Goal: Task Accomplishment & Management: Use online tool/utility

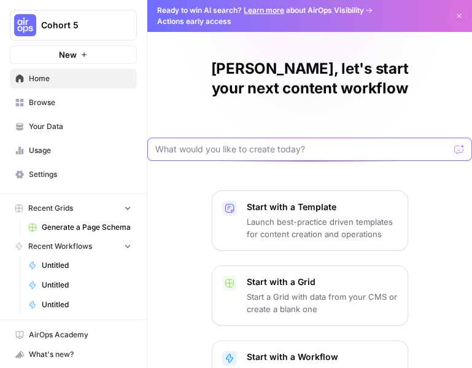
click at [314, 155] on input "text" at bounding box center [302, 149] width 294 height 12
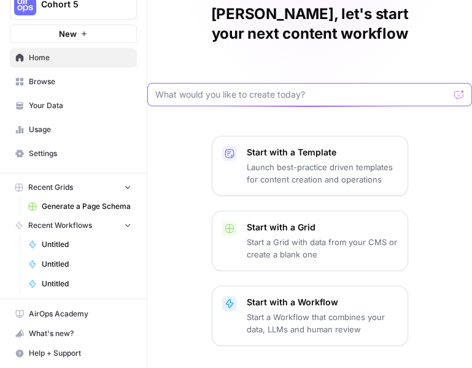
scroll to position [79, 0]
click at [342, 101] on input "text" at bounding box center [302, 94] width 294 height 12
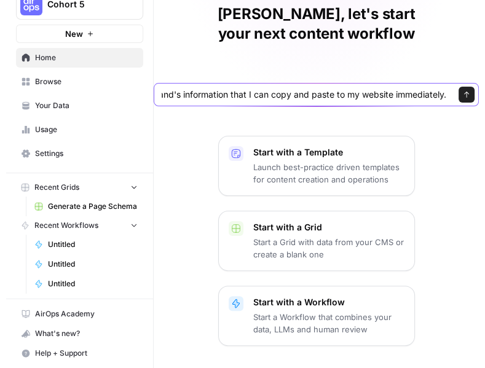
scroll to position [0, 412]
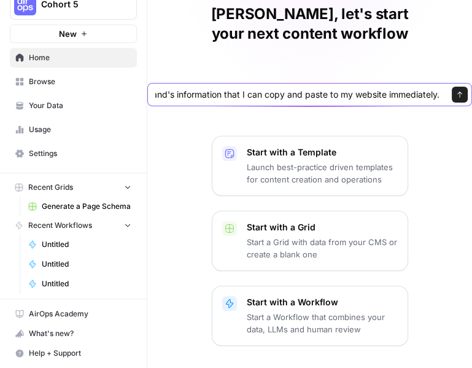
click at [236, 101] on input "Given a brand kit, write 5 FAQs that are based on my brand's information that I…" at bounding box center [297, 94] width 284 height 12
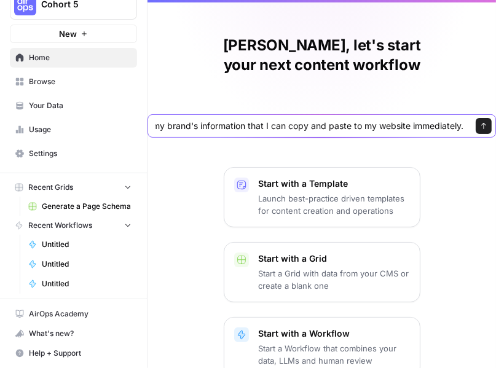
scroll to position [0, 0]
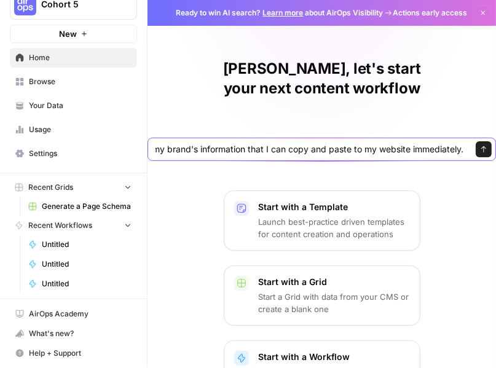
type input "Given a brand kit, write 5 FAQs that are based on my brand's information that I…"
click at [58, 100] on span "Your Data" at bounding box center [80, 105] width 103 height 11
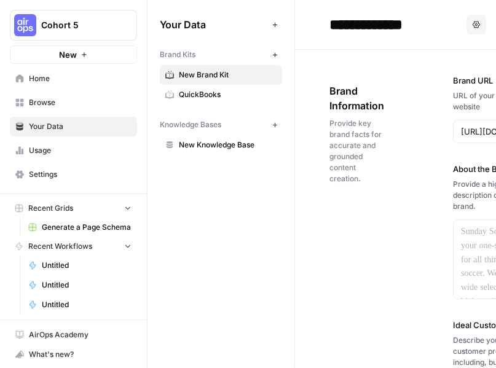
click at [384, 182] on span "Provide key brand facts for accurate and grounded content creation." at bounding box center [356, 151] width 55 height 66
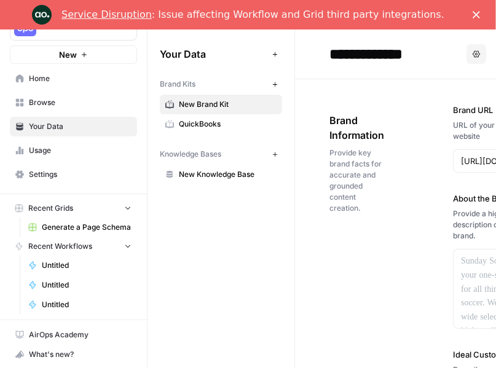
click at [384, 214] on span "Provide key brand facts for accurate and grounded content creation." at bounding box center [356, 180] width 55 height 66
click at [478, 14] on icon "Close" at bounding box center [475, 14] width 7 height 7
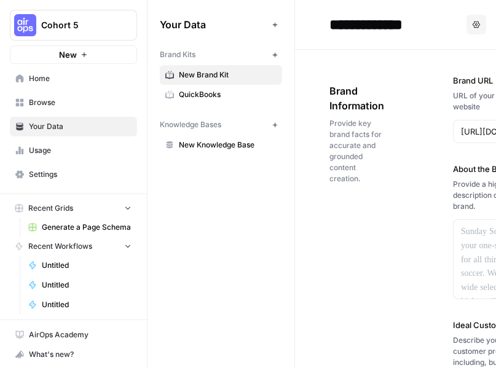
click at [384, 152] on span "Provide key brand facts for accurate and grounded content creation." at bounding box center [356, 151] width 55 height 66
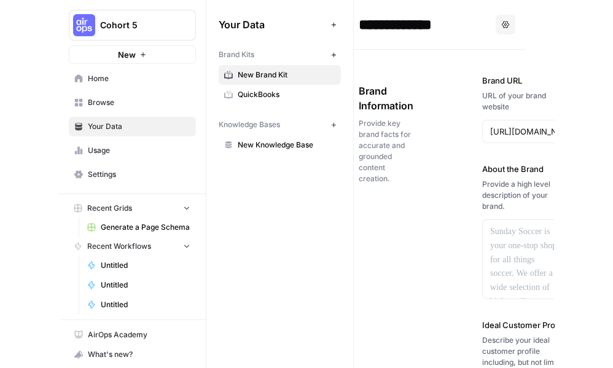
scroll to position [0, 60]
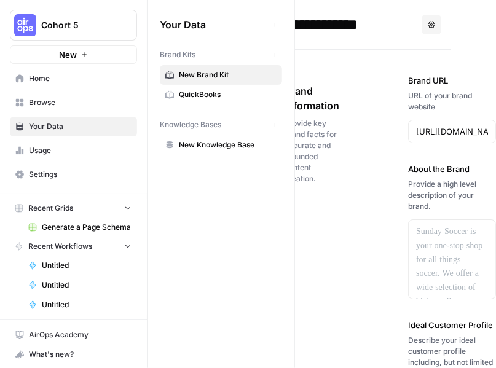
click at [339, 173] on span "Provide key brand facts for accurate and grounded content creation." at bounding box center [311, 151] width 55 height 66
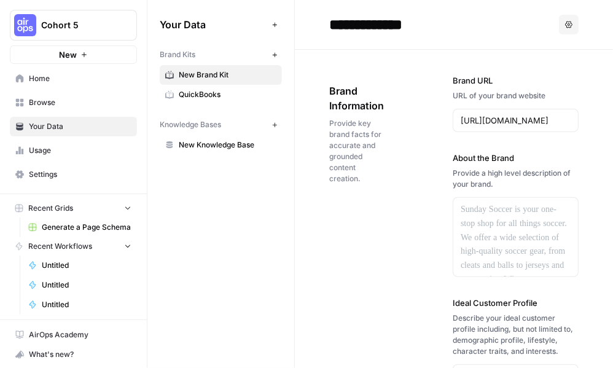
scroll to position [0, 84]
drag, startPoint x: 595, startPoint y: 143, endPoint x: 556, endPoint y: 141, distance: 38.7
click at [495, 127] on input "https://www.veed.io/" at bounding box center [516, 120] width 110 height 12
type input "https://www.editeverafter.com"
click at [276, 57] on icon "button" at bounding box center [274, 54] width 4 height 4
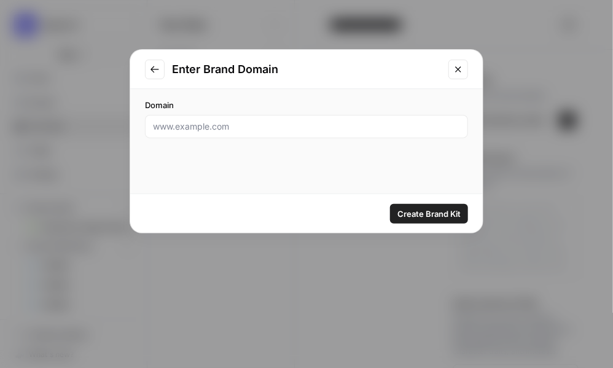
scroll to position [0, 0]
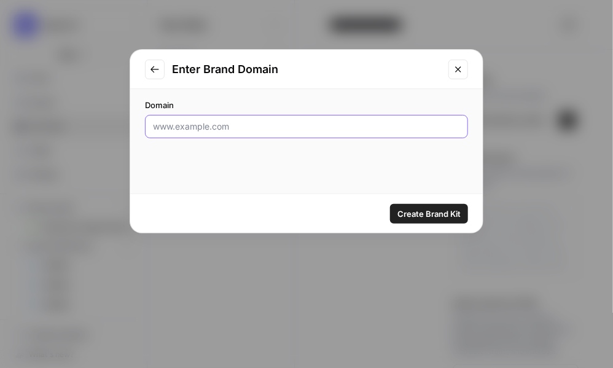
click at [246, 133] on input "Domain" at bounding box center [306, 126] width 307 height 12
type input "https://editeverafter.com"
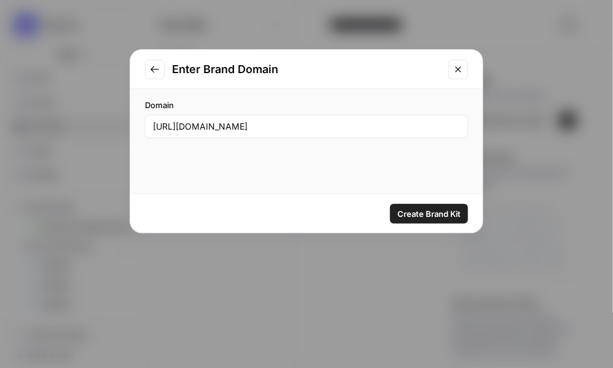
click at [398, 217] on span "Create Brand Kit" at bounding box center [429, 214] width 63 height 12
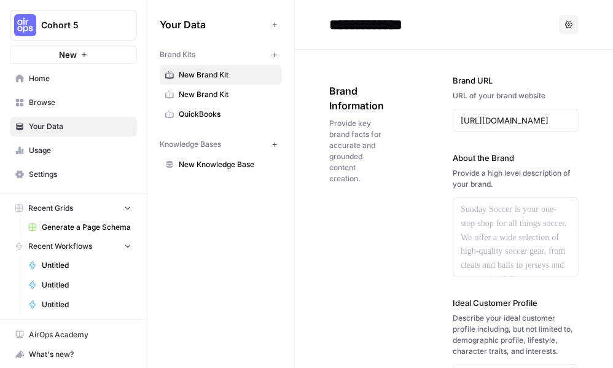
scroll to position [0, 84]
click at [495, 217] on p at bounding box center [516, 210] width 110 height 14
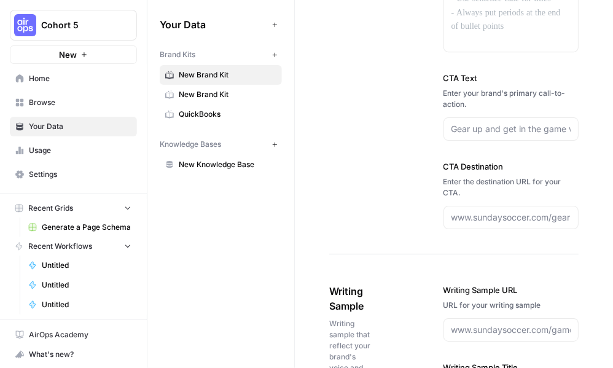
scroll to position [1252, 0]
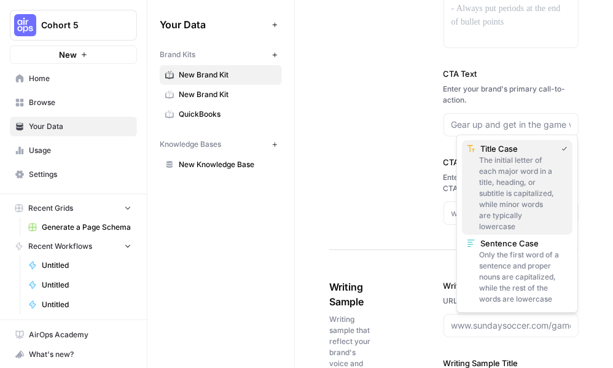
scroll to position [111, 0]
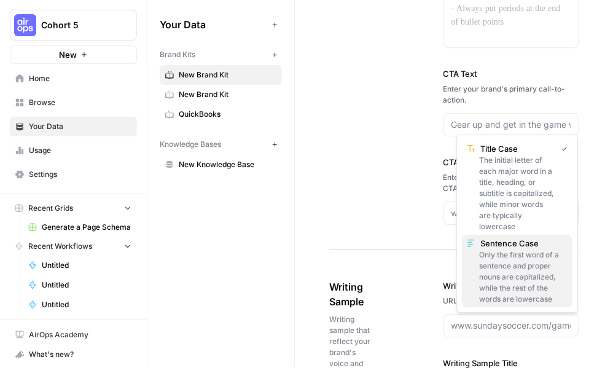
click at [495, 249] on div "Only the first word of a sentence and proper nouns are capitalized, while the r…" at bounding box center [517, 276] width 101 height 55
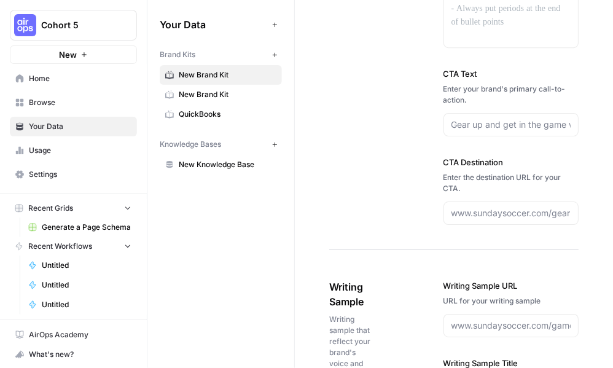
type input "Sentence Case"
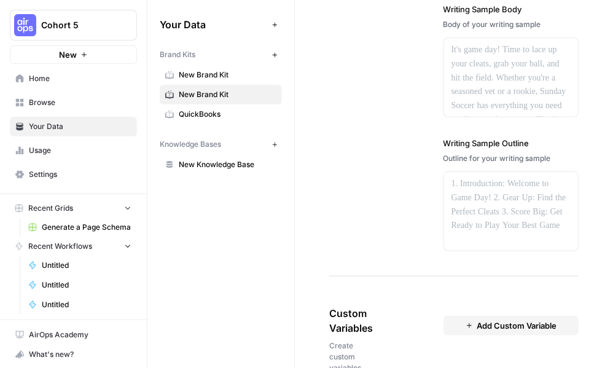
scroll to position [1685, 0]
type input "//eea"
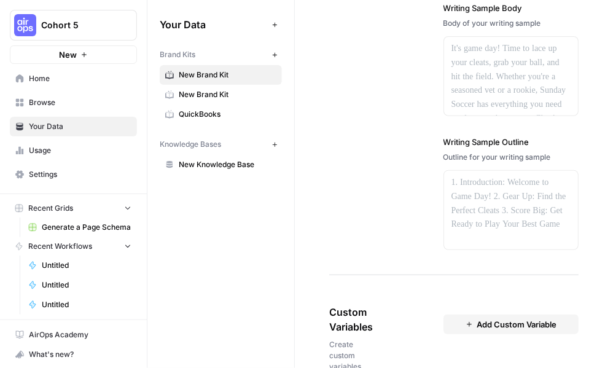
drag, startPoint x: 495, startPoint y: 97, endPoint x: 461, endPoint y: 93, distance: 34.1
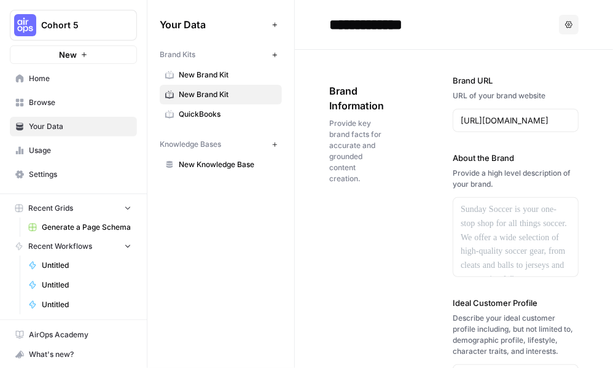
scroll to position [0, 29]
click at [457, 25] on input "**********" at bounding box center [422, 24] width 197 height 25
drag, startPoint x: 487, startPoint y: 28, endPoint x: 370, endPoint y: 23, distance: 117.4
click at [370, 23] on header "**********" at bounding box center [454, 25] width 318 height 50
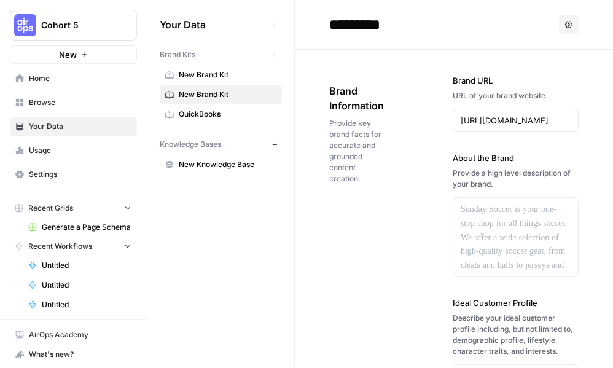
click at [495, 26] on icon "button" at bounding box center [568, 24] width 7 height 7
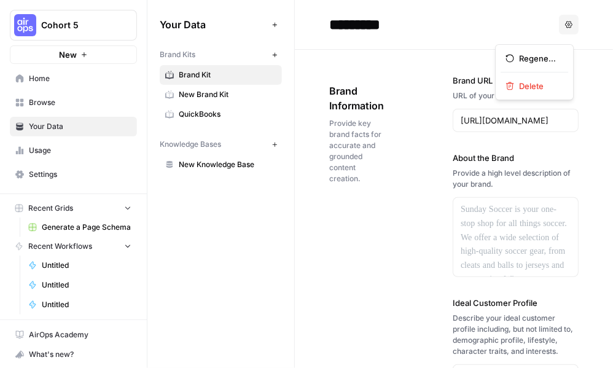
click at [495, 28] on input "*********" at bounding box center [422, 24] width 197 height 25
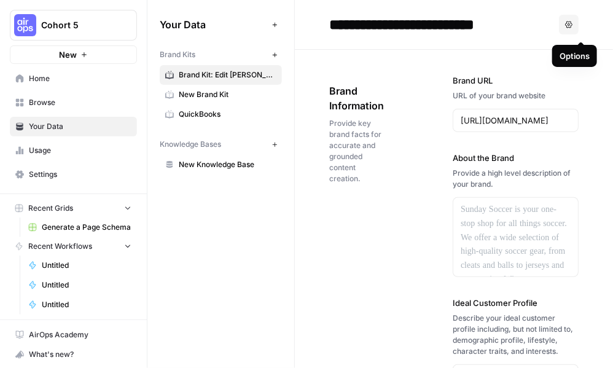
type input "**********"
click at [384, 184] on span "Provide key brand facts for accurate and grounded content creation." at bounding box center [356, 151] width 55 height 66
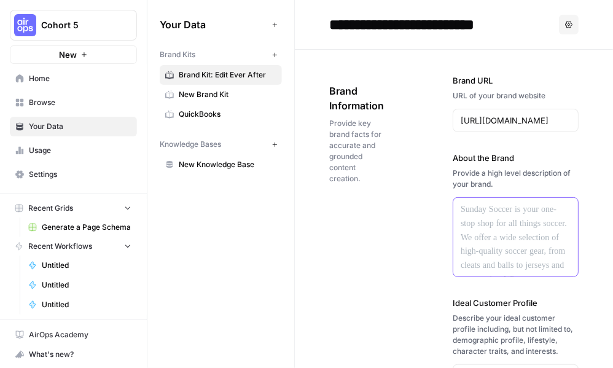
click at [495, 268] on div at bounding box center [515, 237] width 125 height 79
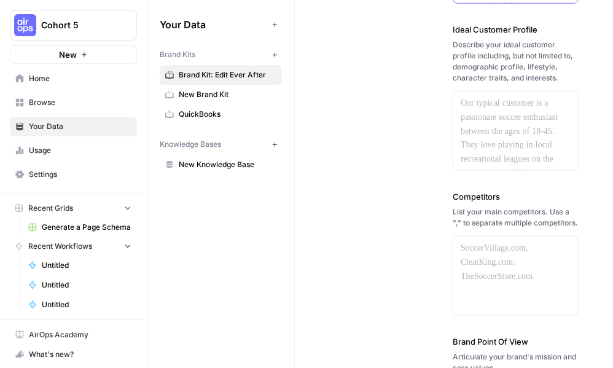
scroll to position [276, 0]
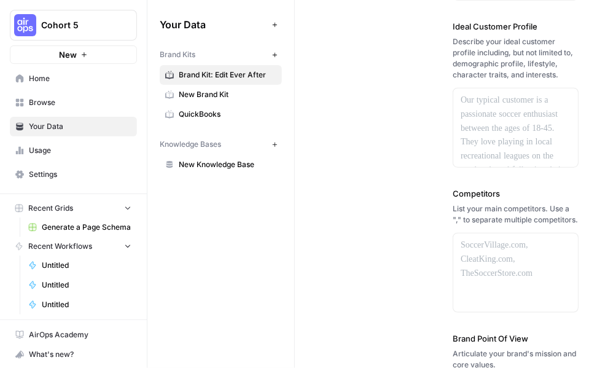
drag, startPoint x: 482, startPoint y: 92, endPoint x: 551, endPoint y: 165, distance: 99.5
click at [495, 80] on div "Describe your ideal customer profile including, but not limited to, demographic…" at bounding box center [516, 58] width 126 height 44
copy div "Describe your ideal customer profile including, but not limited to, demographic…"
click at [96, 31] on span "Cohort 5" at bounding box center [78, 25] width 74 height 12
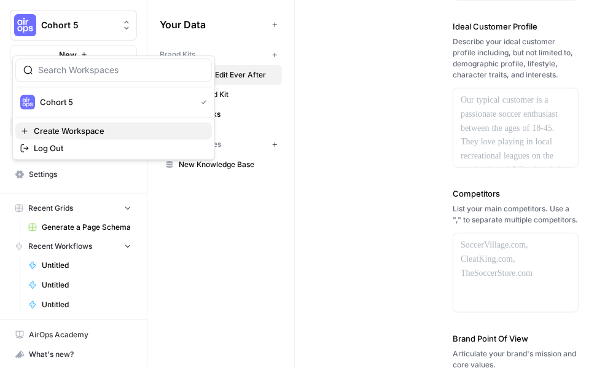
click at [81, 137] on span "Create Workspace" at bounding box center [118, 131] width 168 height 12
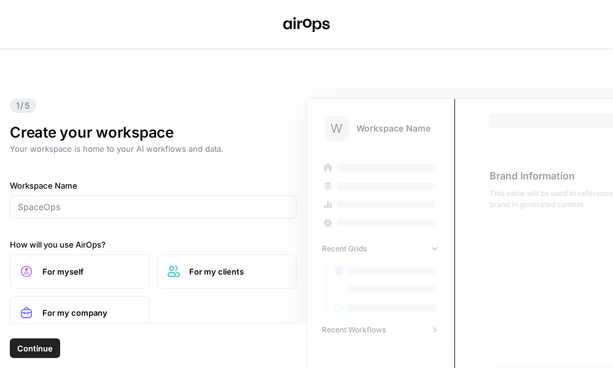
scroll to position [15, 0]
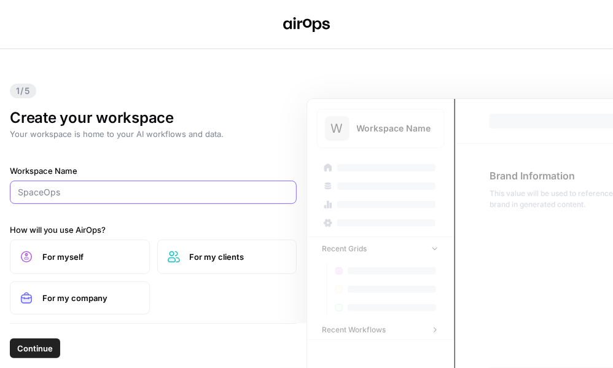
click at [63, 198] on input "Workspace Name" at bounding box center [153, 192] width 271 height 12
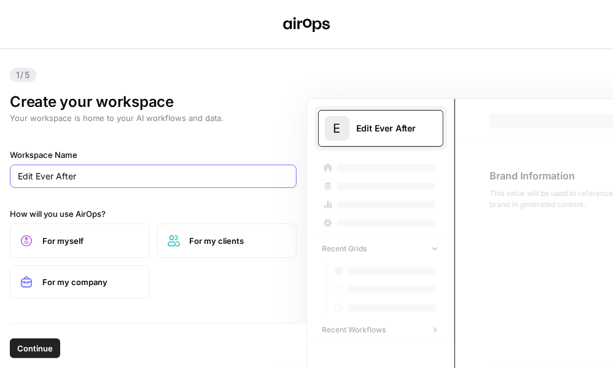
scroll to position [120, 0]
type input "Edit Ever After"
click at [85, 235] on span "For myself" at bounding box center [90, 241] width 97 height 12
click at [92, 276] on span "For my company" at bounding box center [90, 282] width 97 height 12
click at [53, 345] on span "Continue" at bounding box center [35, 348] width 36 height 12
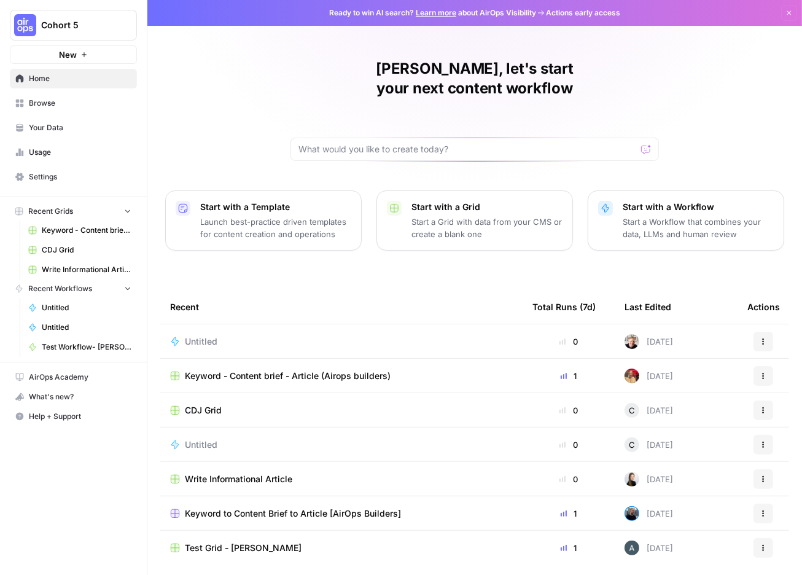
click at [89, 31] on span "Cohort 5" at bounding box center [78, 25] width 74 height 12
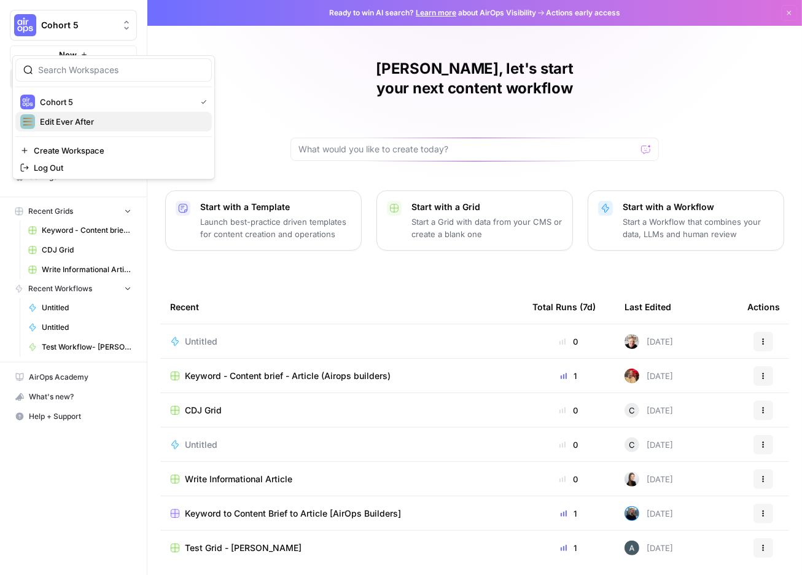
click at [84, 128] on span "Edit Ever After" at bounding box center [121, 122] width 162 height 12
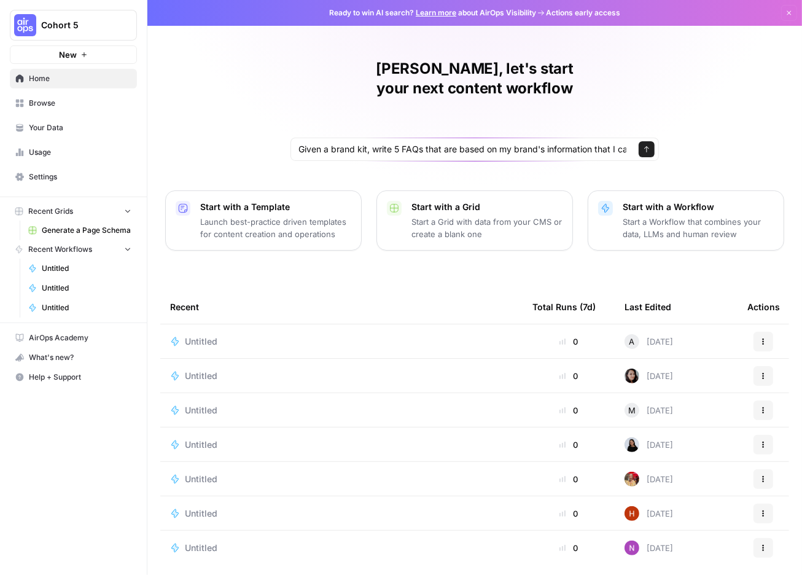
click at [58, 109] on span "Browse" at bounding box center [80, 103] width 103 height 11
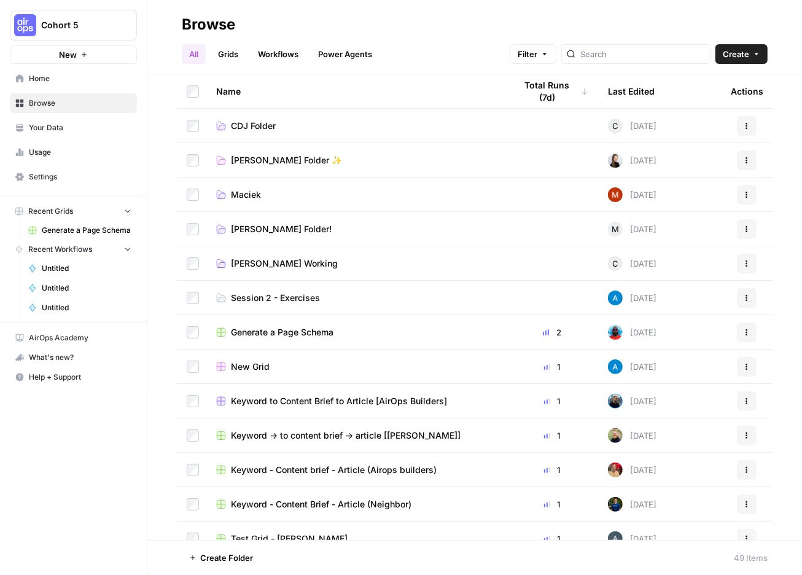
click at [320, 304] on span "Session 2 - Exercises" at bounding box center [275, 298] width 89 height 12
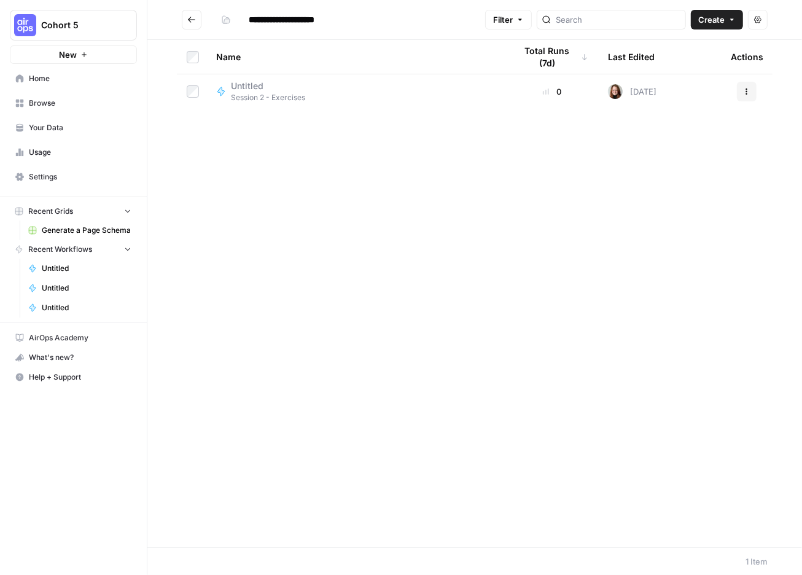
click at [706, 23] on span "Create" at bounding box center [712, 20] width 26 height 12
click at [660, 77] on span "Workflow" at bounding box center [656, 71] width 69 height 12
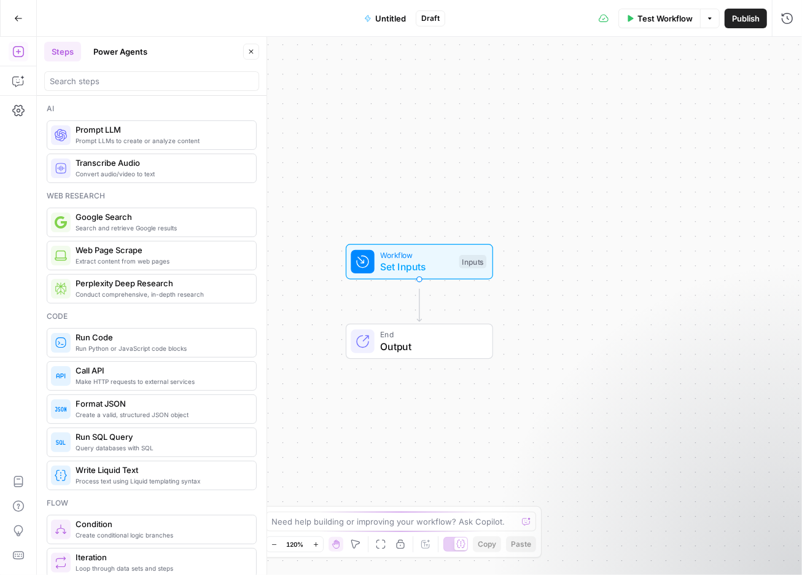
click at [391, 20] on span "Untitled" at bounding box center [390, 18] width 31 height 12
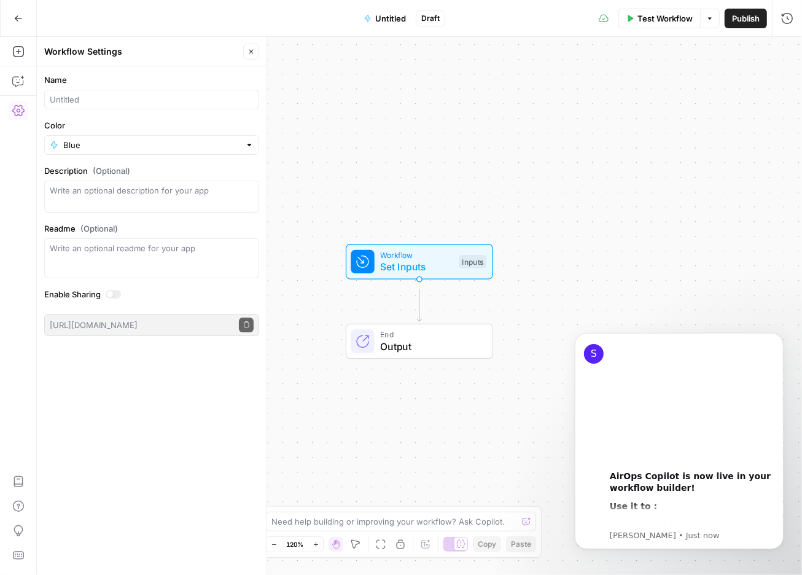
click at [391, 15] on span "Untitled" at bounding box center [390, 18] width 31 height 12
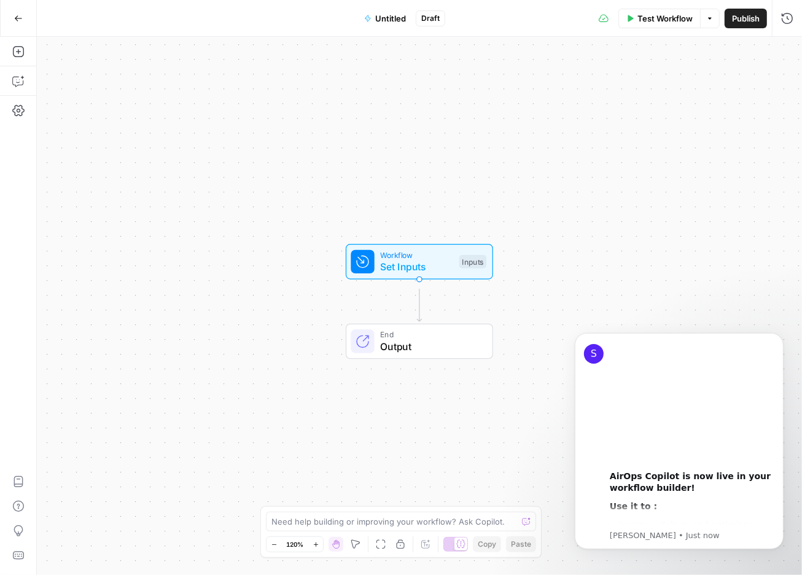
click at [388, 22] on span "Untitled" at bounding box center [390, 18] width 31 height 12
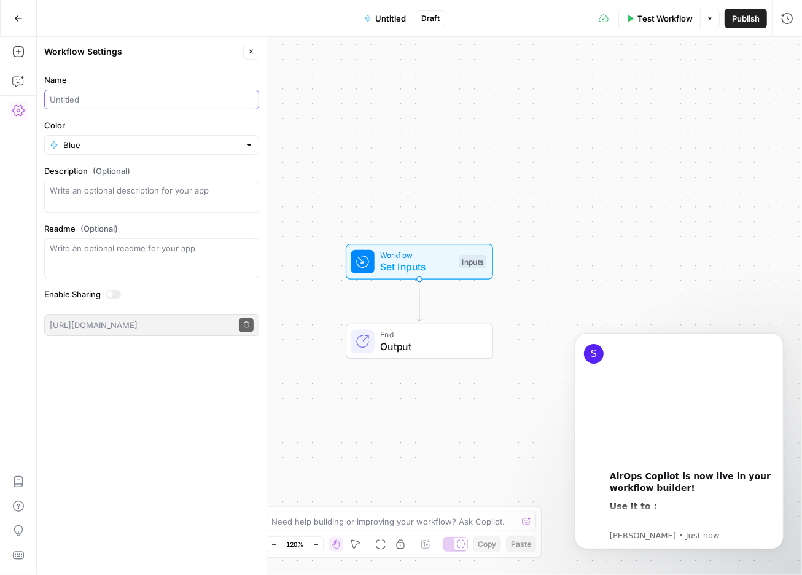
click at [86, 106] on input "Name" at bounding box center [152, 99] width 204 height 12
type input "Meta description generator ([PERSON_NAME])"
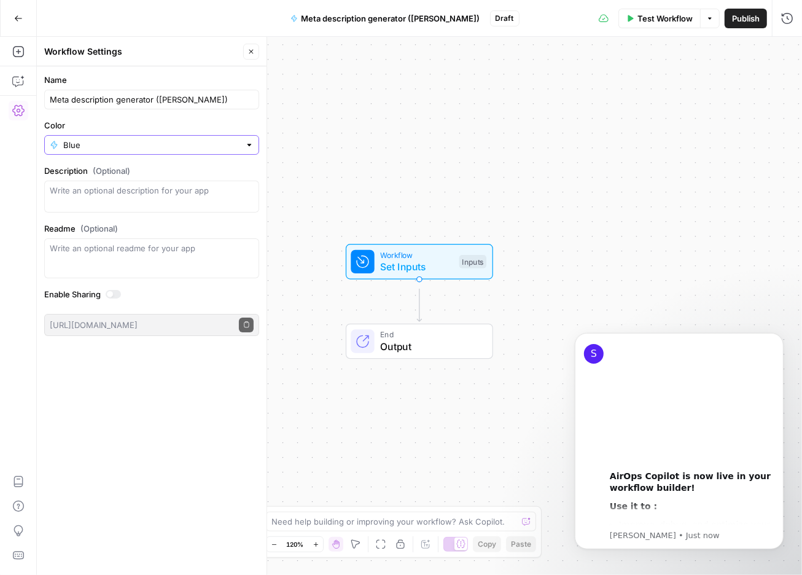
click at [216, 151] on input "Blue" at bounding box center [151, 145] width 177 height 12
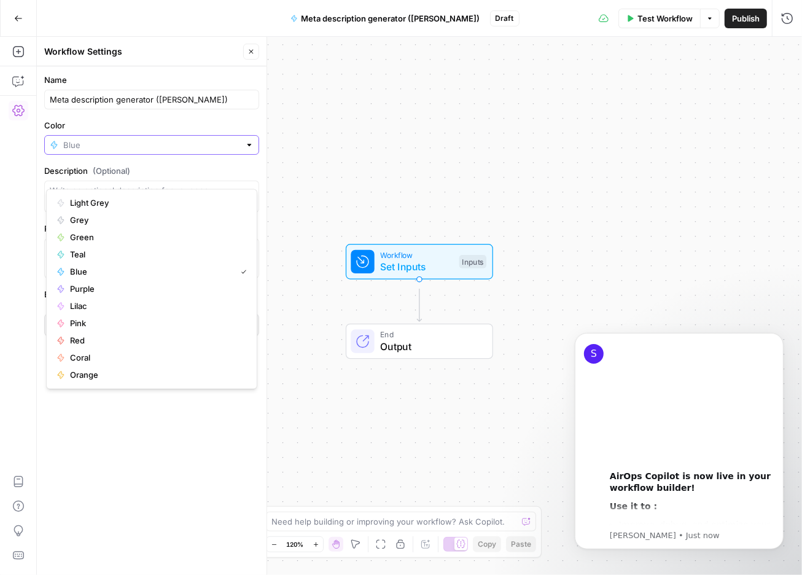
scroll to position [0, 0]
click at [84, 261] on span "Teal" at bounding box center [156, 255] width 172 height 12
type input "Teal"
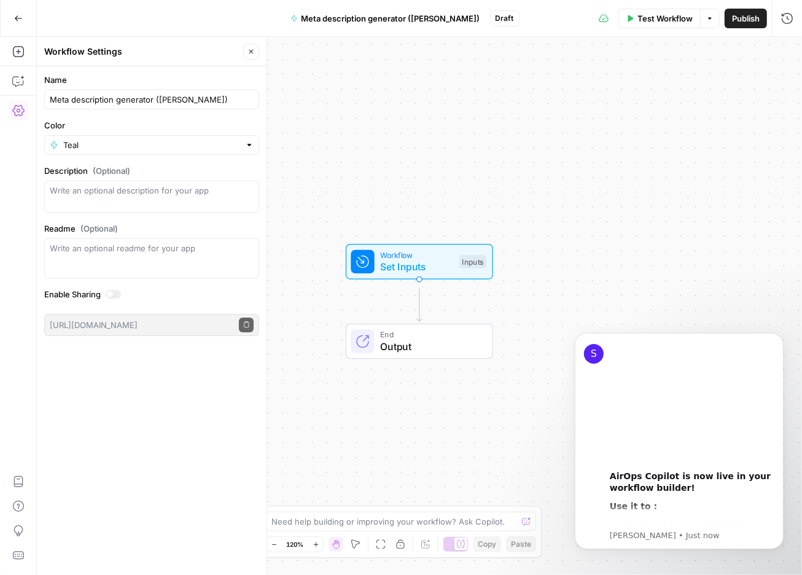
click at [26, 200] on div "Add Steps Copilot Settings AirOps Academy Help Give Feedback Shortcuts" at bounding box center [18, 306] width 37 height 538
click at [249, 54] on icon "button" at bounding box center [251, 52] width 4 height 4
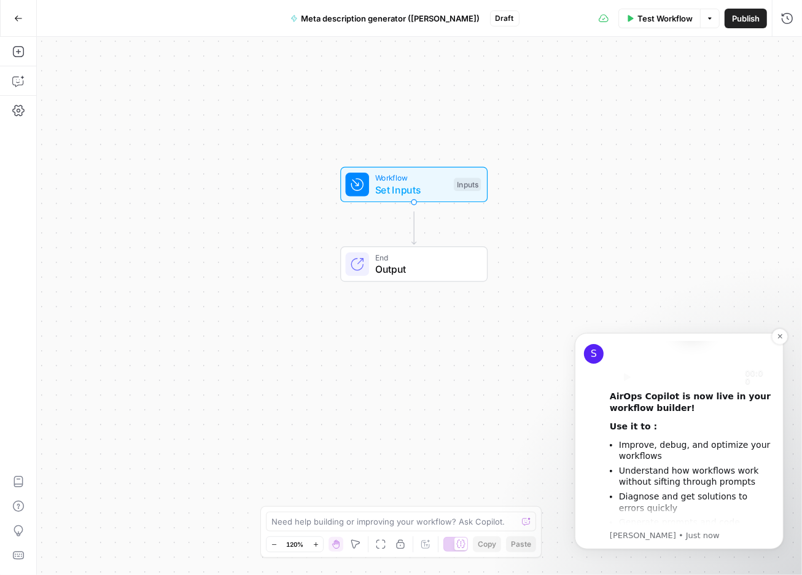
scroll to position [112, 0]
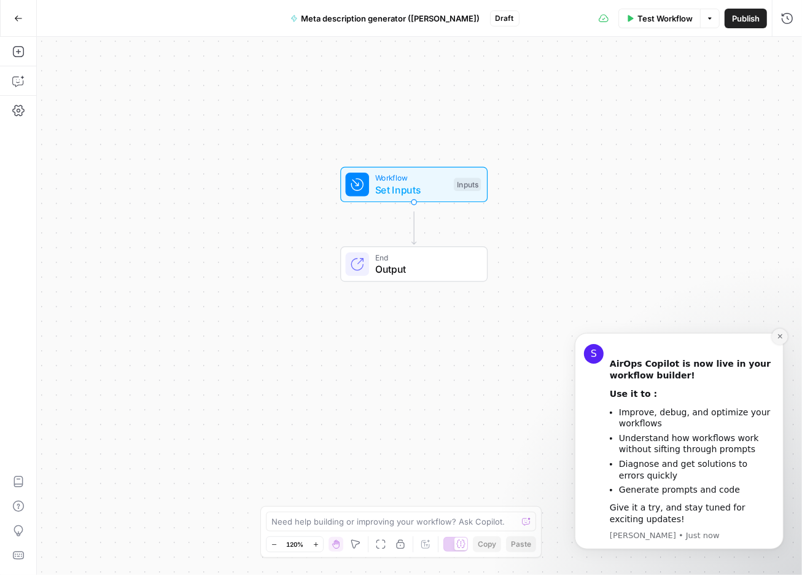
click at [779, 336] on icon "Dismiss notification" at bounding box center [780, 335] width 7 height 7
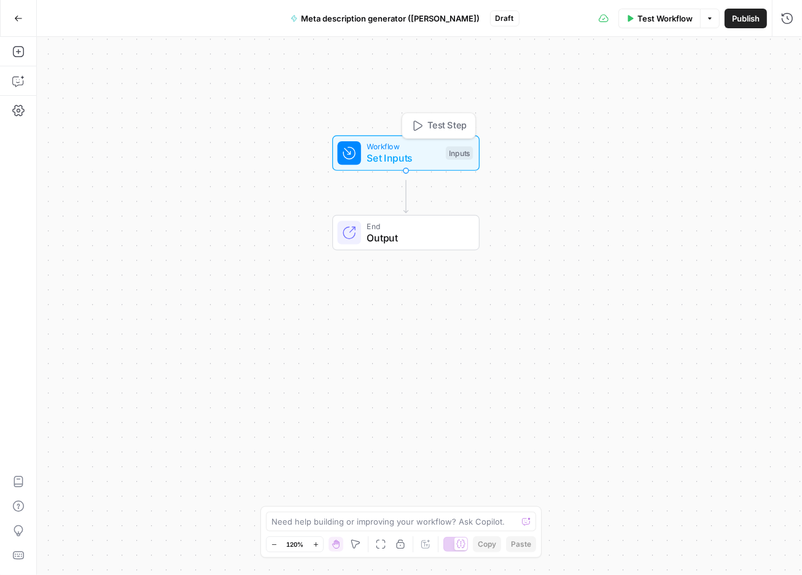
click at [459, 151] on div "Inputs" at bounding box center [459, 153] width 27 height 14
click at [446, 159] on div "Inputs" at bounding box center [459, 153] width 27 height 14
click at [408, 162] on span "Set Inputs" at bounding box center [403, 158] width 73 height 15
click at [668, 97] on span "Add Field" at bounding box center [664, 91] width 36 height 12
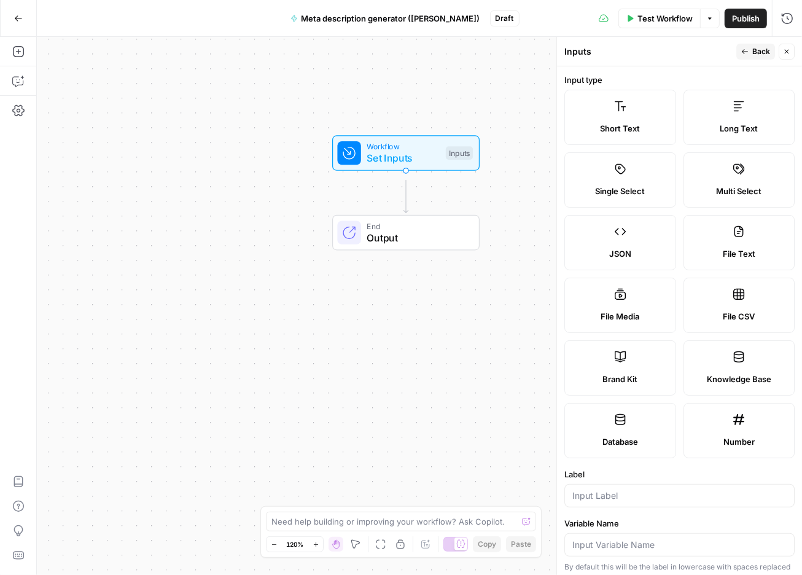
scroll to position [13, 0]
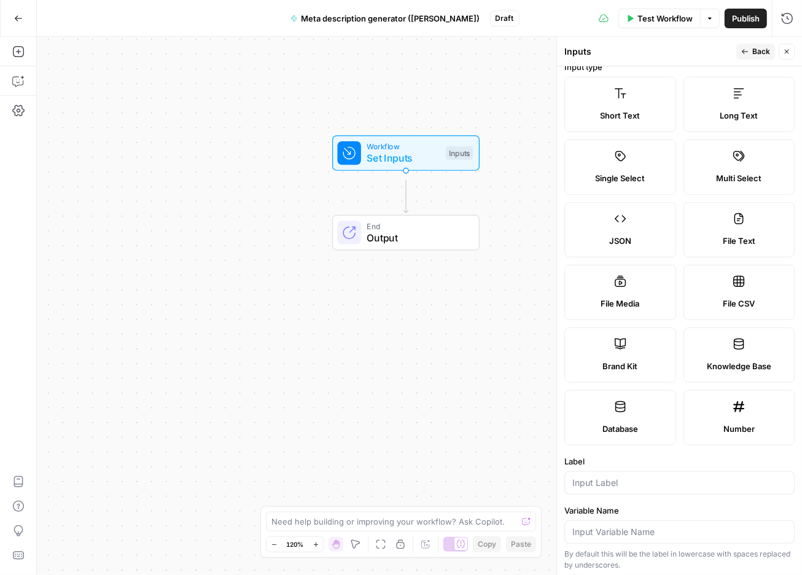
click at [622, 383] on label "Brand Kit" at bounding box center [621, 354] width 112 height 55
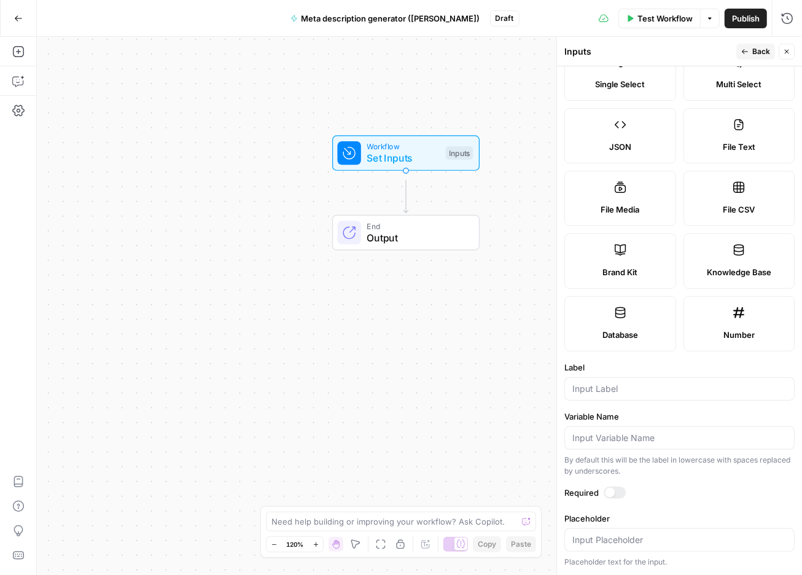
scroll to position [254, 0]
click at [656, 383] on input "Label" at bounding box center [680, 389] width 214 height 12
click at [624, 233] on label "Brand Kit" at bounding box center [621, 260] width 112 height 55
click at [632, 377] on div at bounding box center [680, 388] width 230 height 23
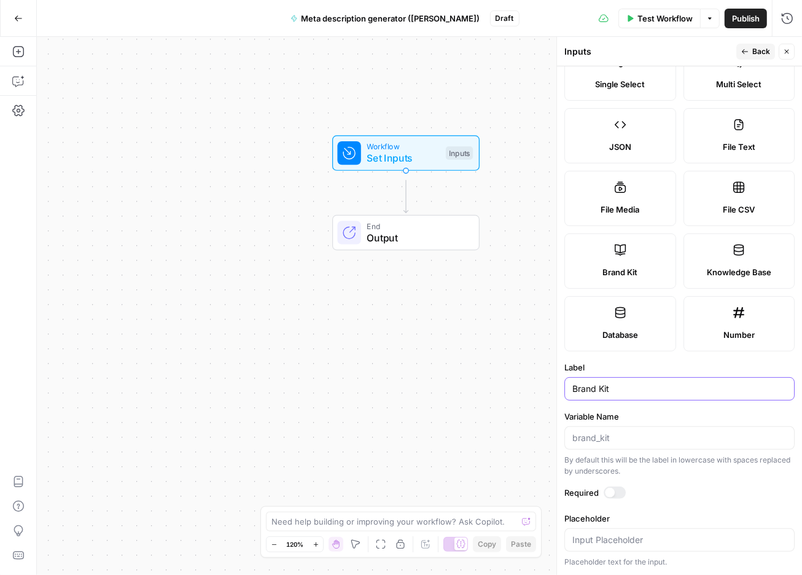
type input "Brand Kit"
click at [754, 53] on span "Back" at bounding box center [762, 51] width 18 height 11
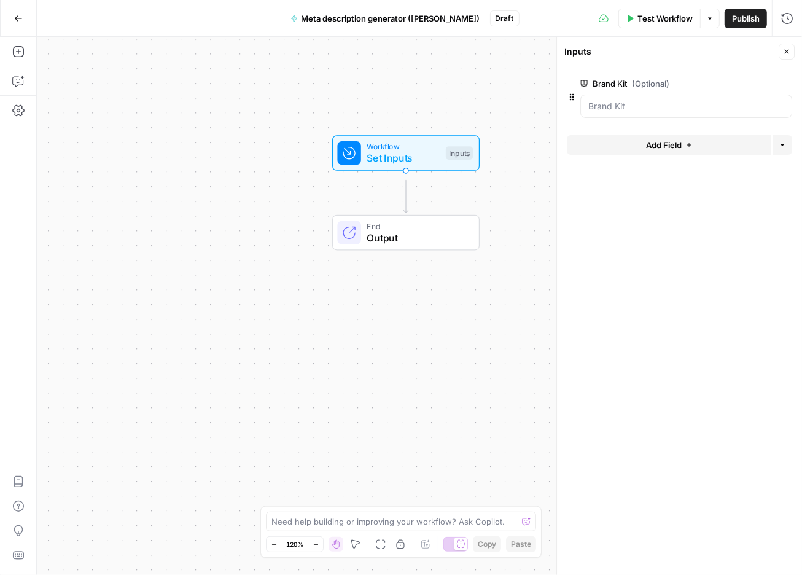
click at [671, 151] on span "Add Field" at bounding box center [664, 145] width 36 height 12
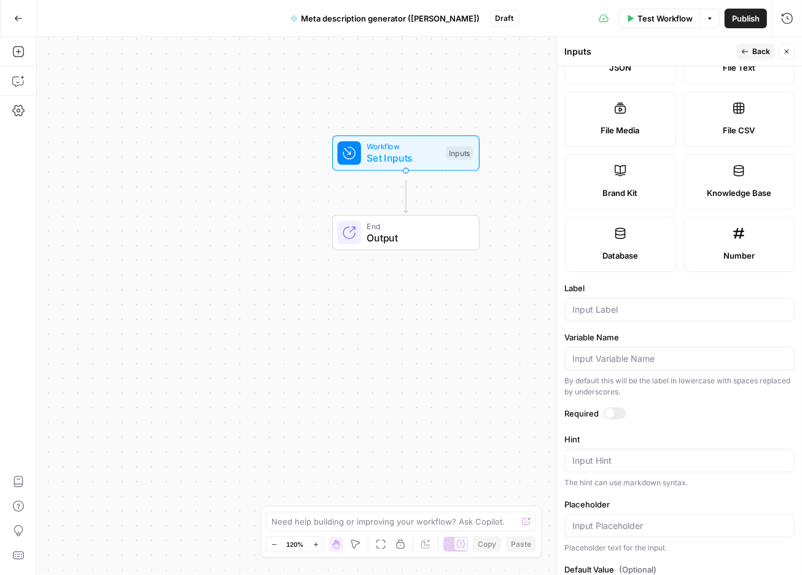
scroll to position [0, 0]
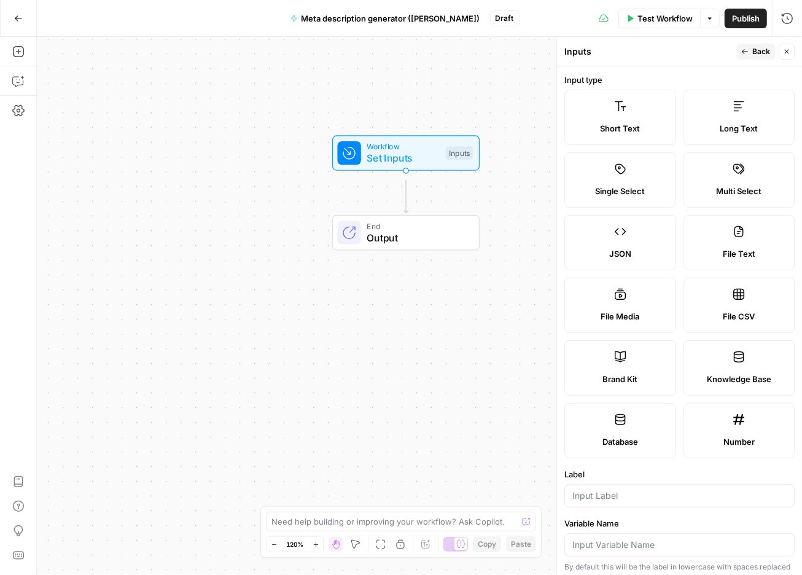
click at [609, 122] on label "Short Text" at bounding box center [621, 117] width 112 height 55
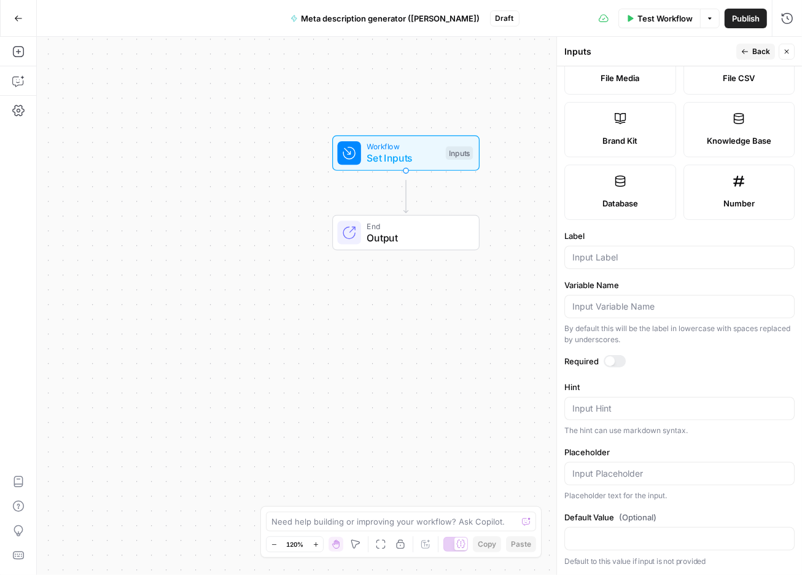
scroll to position [418, 0]
click at [618, 251] on input "Label" at bounding box center [680, 257] width 214 height 12
type input "URL"
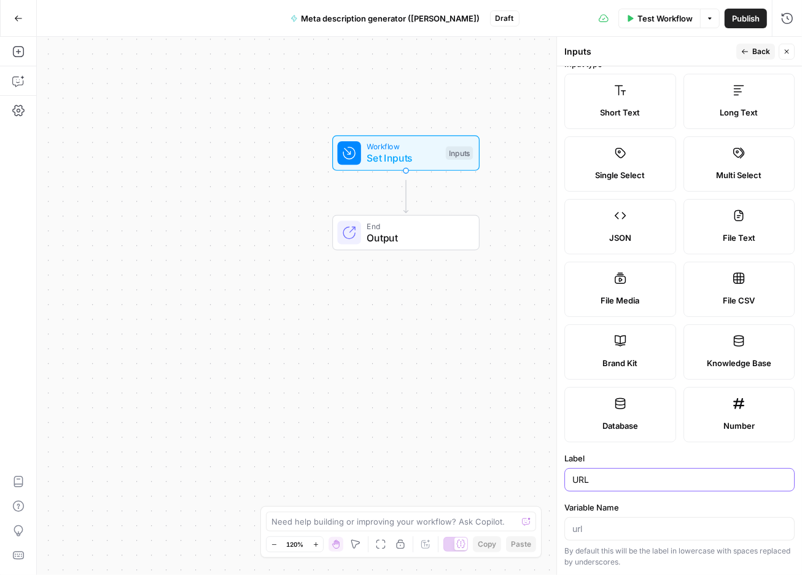
scroll to position [0, 0]
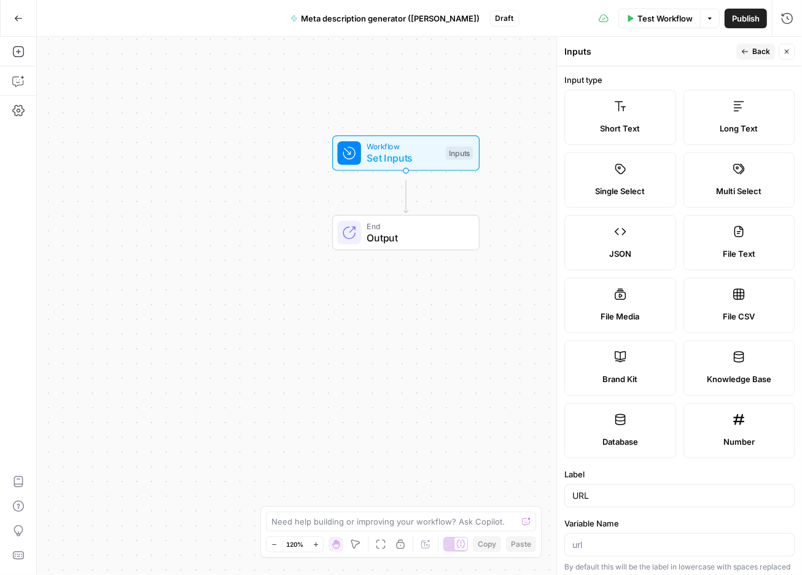
click at [753, 51] on span "Back" at bounding box center [762, 51] width 18 height 11
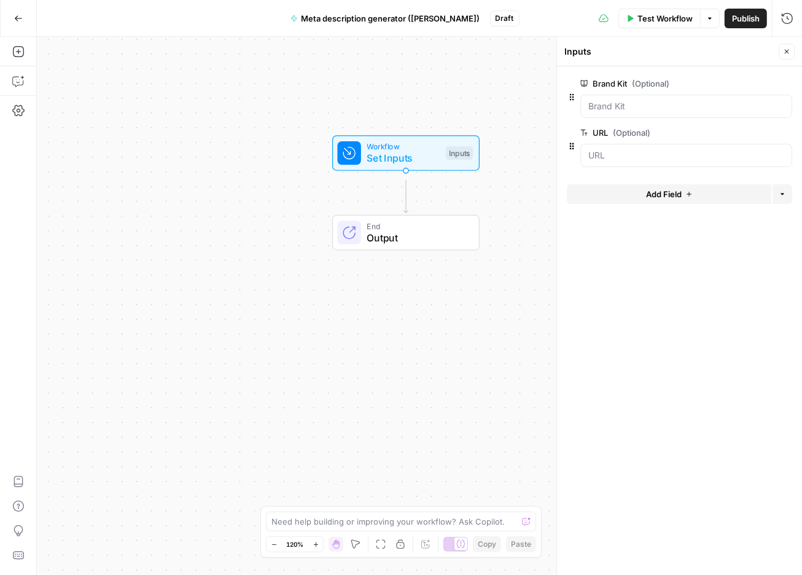
click at [650, 200] on span "Add Field" at bounding box center [664, 194] width 36 height 12
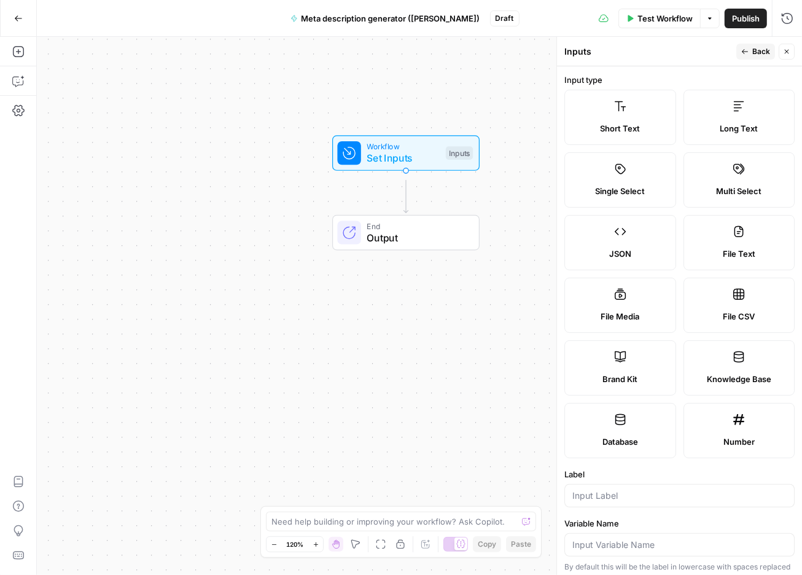
click at [618, 112] on icon at bounding box center [620, 106] width 12 height 12
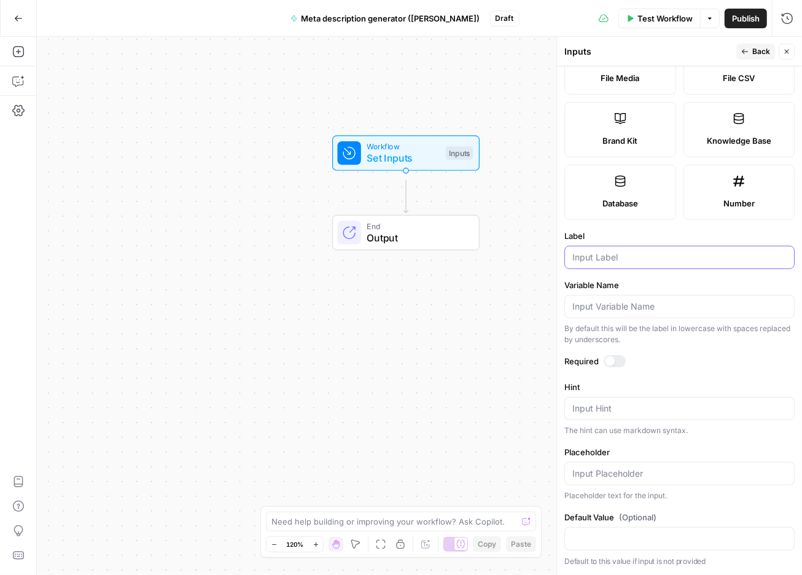
click at [624, 251] on input "Label" at bounding box center [680, 257] width 214 height 12
type input "Title"
click at [753, 50] on span "Back" at bounding box center [762, 51] width 18 height 11
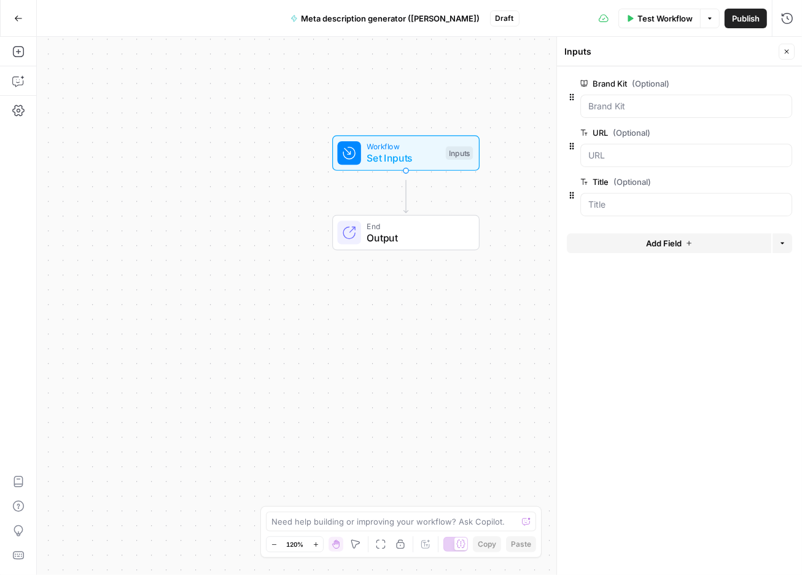
click at [784, 52] on icon "button" at bounding box center [786, 51] width 7 height 7
click at [742, 248] on div "Workflow Set Inputs Inputs End Output" at bounding box center [420, 306] width 766 height 538
click at [404, 194] on icon "Edge from start to end" at bounding box center [406, 197] width 4 height 33
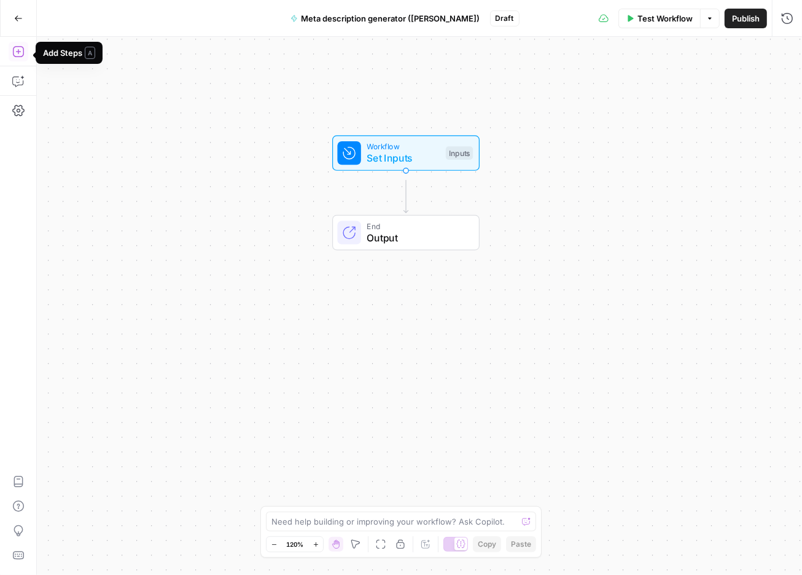
click at [18, 53] on icon "button" at bounding box center [18, 51] width 12 height 12
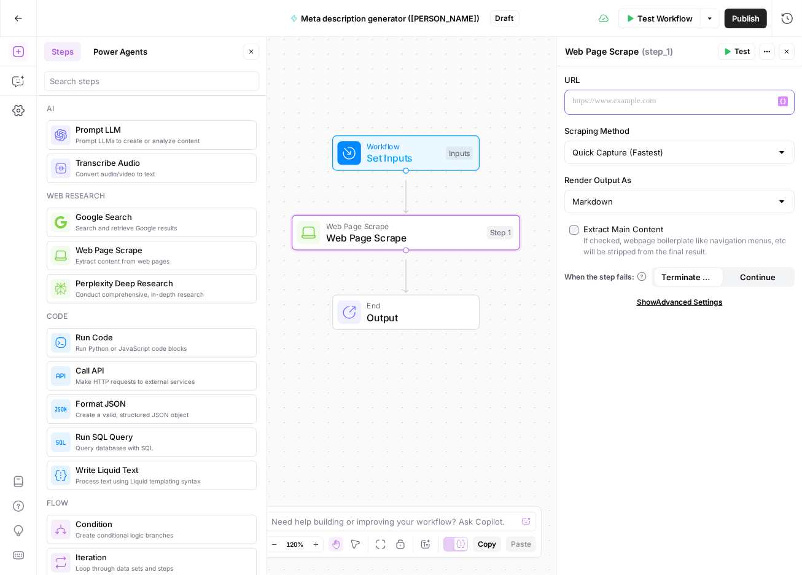
click at [657, 108] on p at bounding box center [670, 101] width 195 height 12
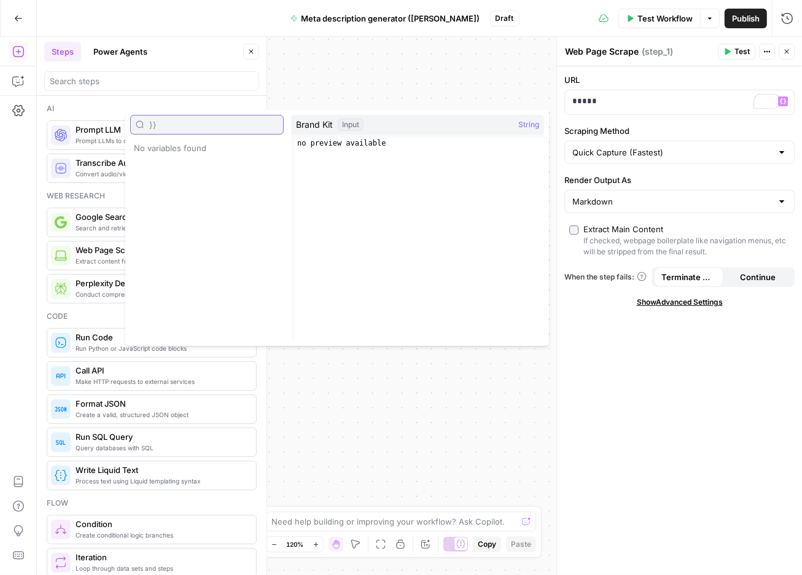
type input "}"
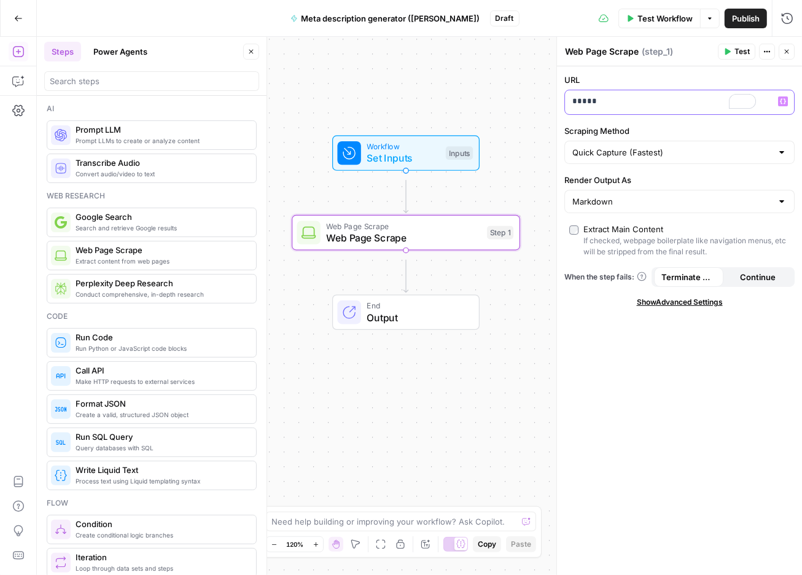
click at [645, 111] on p "*****" at bounding box center [664, 102] width 182 height 15
click at [662, 111] on p at bounding box center [664, 102] width 182 height 15
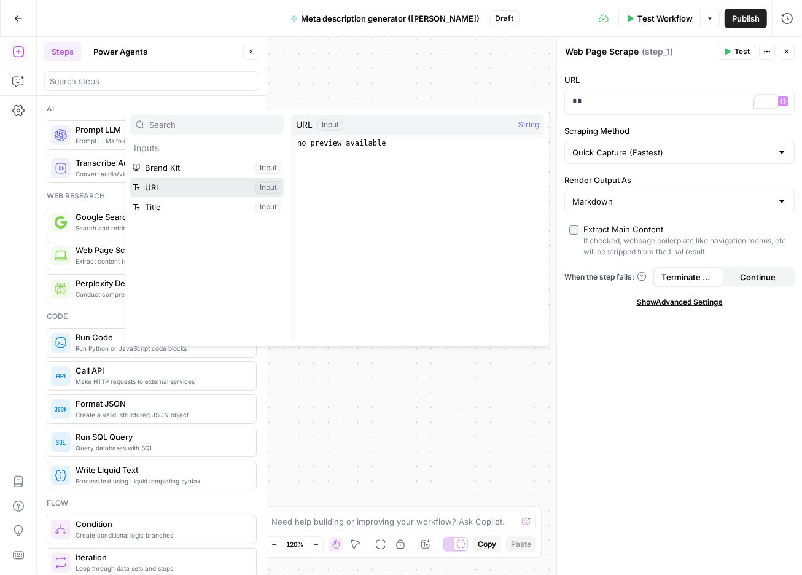
click at [172, 197] on button "Select variable URL" at bounding box center [207, 188] width 154 height 20
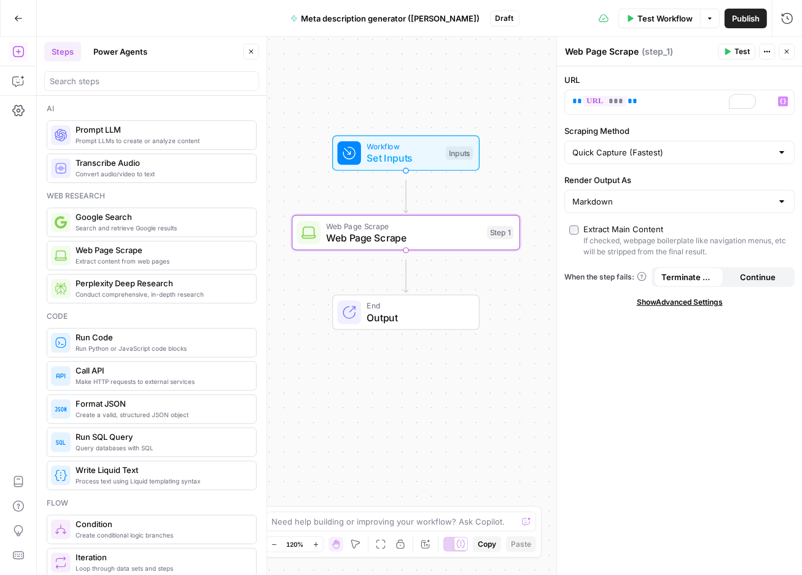
click at [603, 58] on textarea "Web Page Scrape" at bounding box center [602, 51] width 74 height 12
click at [608, 58] on textarea "Web Page Scrape" at bounding box center [602, 51] width 74 height 12
type textarea "Scrape blog URL"
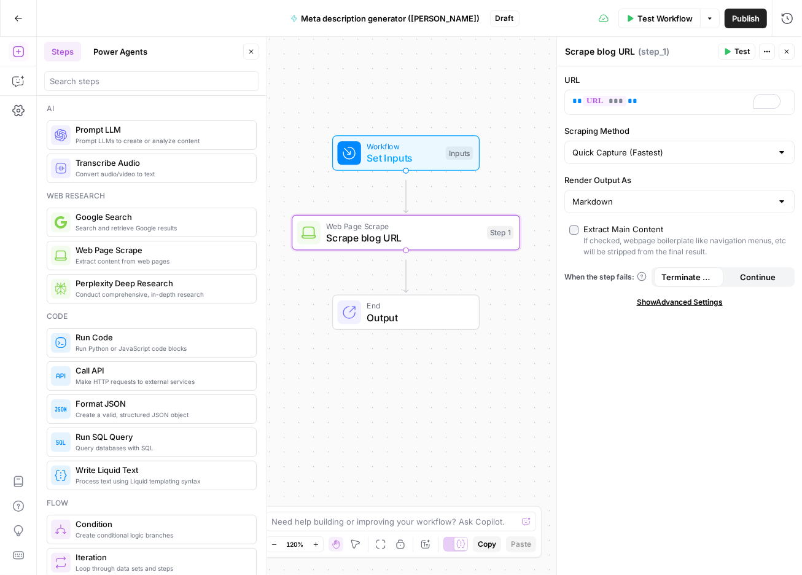
click at [523, 404] on div "Workflow Set Inputs Inputs Web Page Scrape Scrape blog URL Step 1 End Output" at bounding box center [420, 306] width 766 height 538
click at [519, 401] on div "Workflow Set Inputs Inputs Web Page Scrape Scrape blog URL Step 1 End Output" at bounding box center [420, 306] width 766 height 538
click at [432, 398] on div "Workflow Set Inputs Inputs Web Page Scrape Scrape blog URL Step 1 End Output" at bounding box center [420, 306] width 766 height 538
click at [416, 162] on span "Set Inputs" at bounding box center [403, 158] width 73 height 15
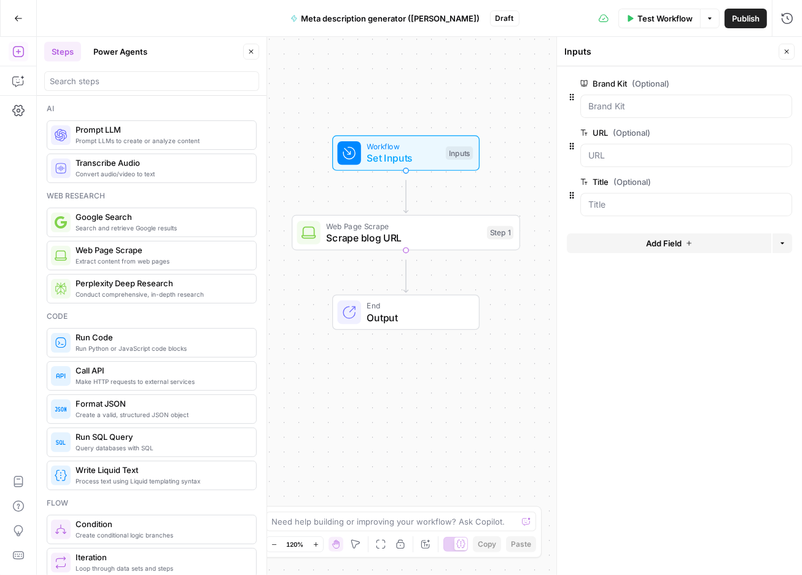
click at [653, 57] on div "Inputs" at bounding box center [670, 51] width 211 height 12
click at [585, 57] on div "Inputs" at bounding box center [670, 51] width 211 height 12
click at [598, 58] on div "Inputs" at bounding box center [670, 51] width 211 height 12
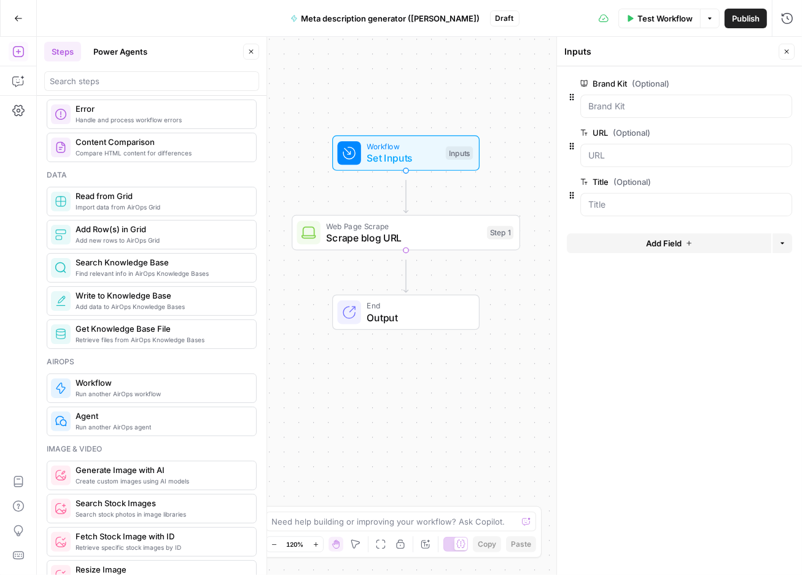
scroll to position [517, 0]
click at [629, 162] on input "URL (Optional)" at bounding box center [687, 155] width 196 height 12
click at [608, 162] on input "URL (Optional)" at bounding box center [687, 155] width 196 height 12
click at [249, 55] on icon "button" at bounding box center [251, 51] width 7 height 7
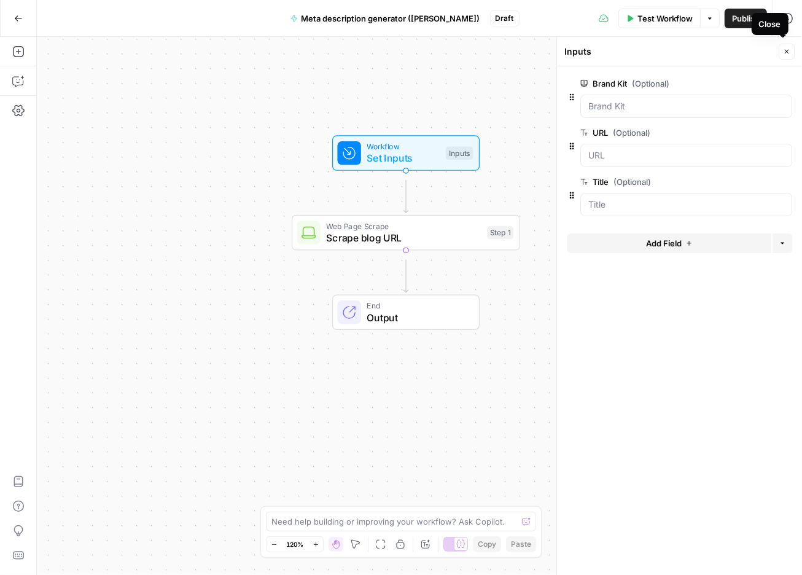
click at [786, 54] on icon "button" at bounding box center [786, 51] width 7 height 7
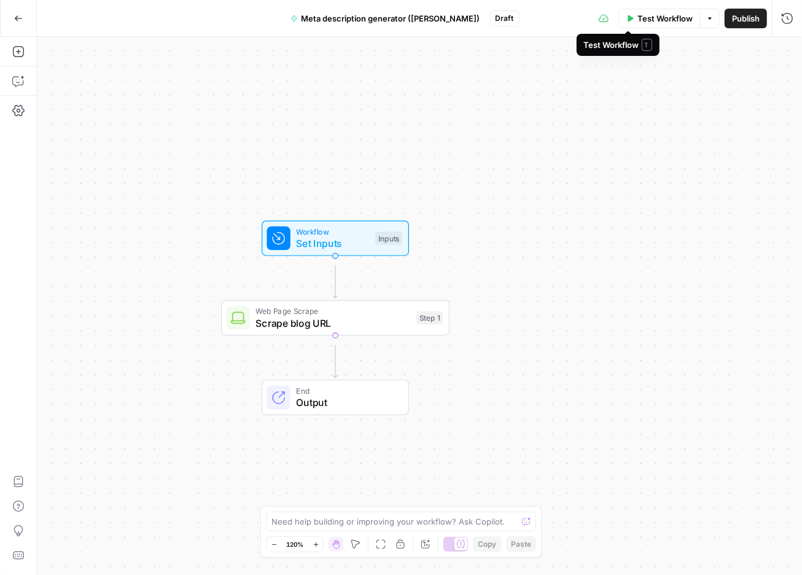
click at [646, 19] on span "Test Workflow" at bounding box center [665, 18] width 55 height 12
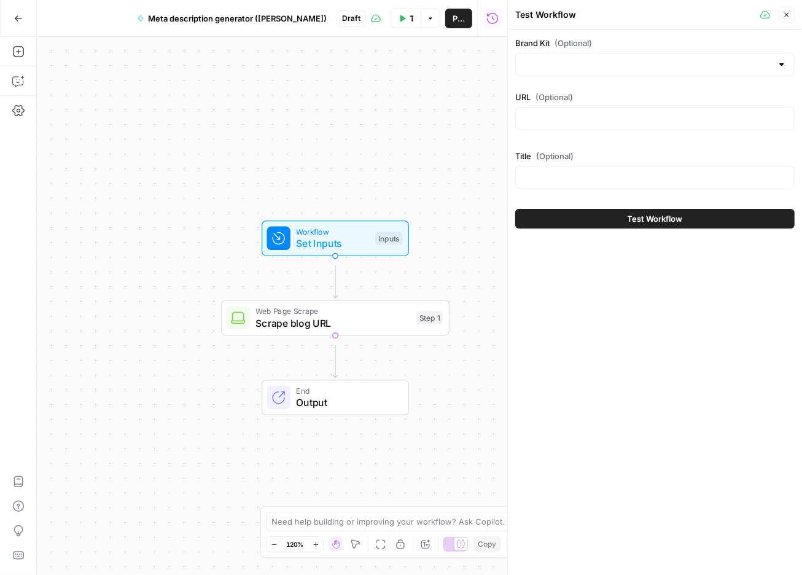
click at [604, 67] on div at bounding box center [655, 64] width 280 height 23
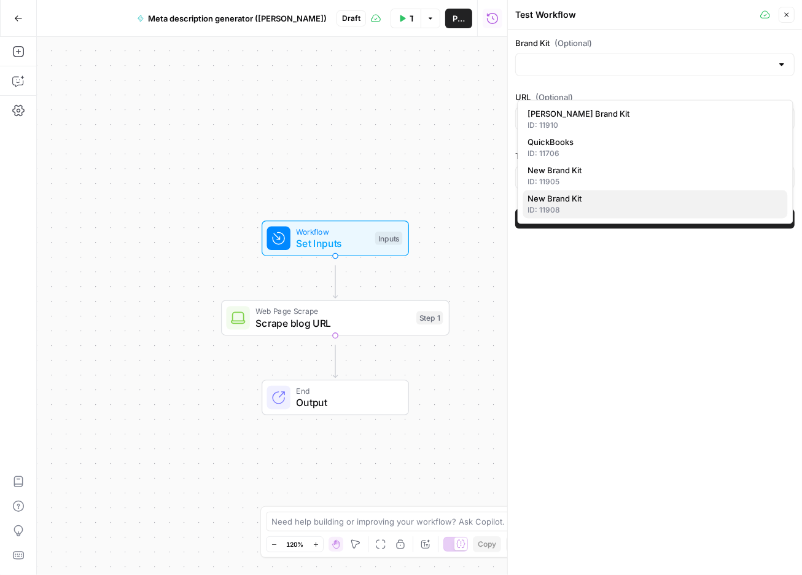
click at [597, 205] on span "New Brand Kit" at bounding box center [653, 199] width 250 height 12
type input "New Brand Kit"
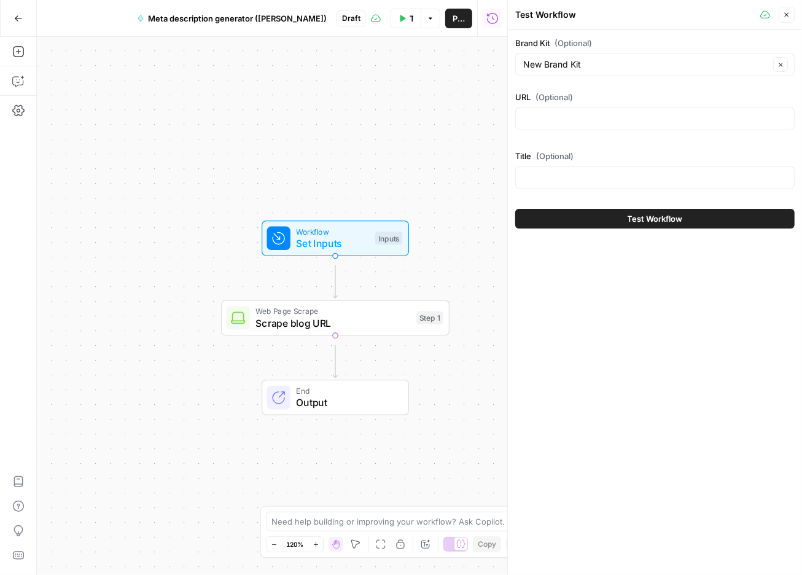
click at [569, 130] on div at bounding box center [655, 118] width 280 height 23
paste input "[URL][DOMAIN_NAME]"
type input "[URL][DOMAIN_NAME]"
click at [613, 184] on input "Title (Optional)" at bounding box center [655, 177] width 264 height 12
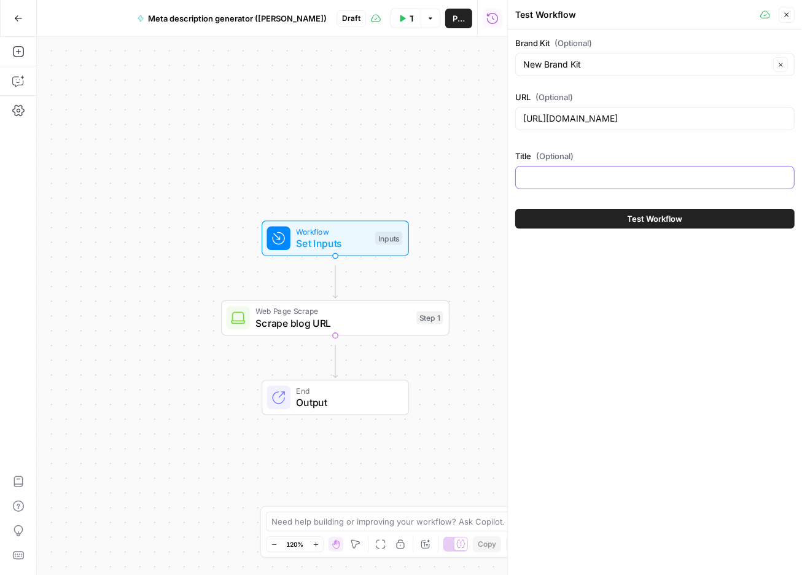
scroll to position [0, 0]
click at [571, 71] on input "New Brand Kit" at bounding box center [646, 64] width 246 height 12
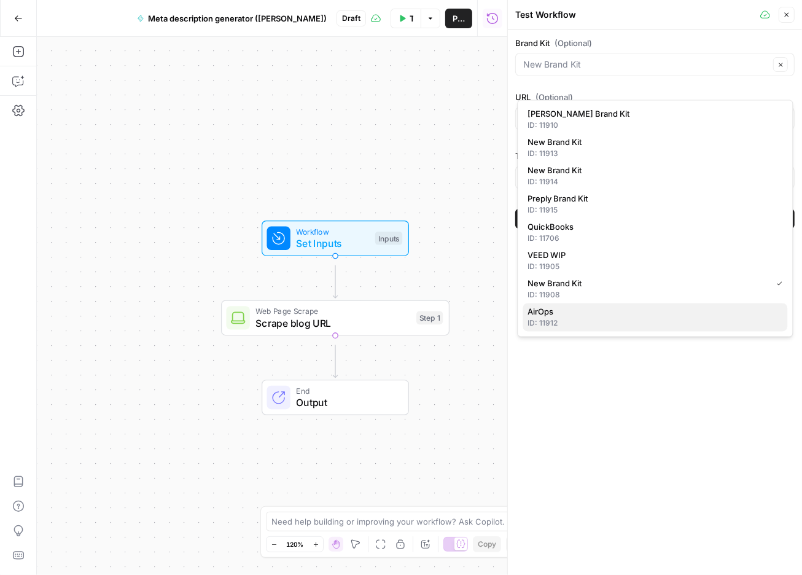
click at [570, 329] on div "ID: 11912" at bounding box center [655, 323] width 255 height 11
type input "AirOps"
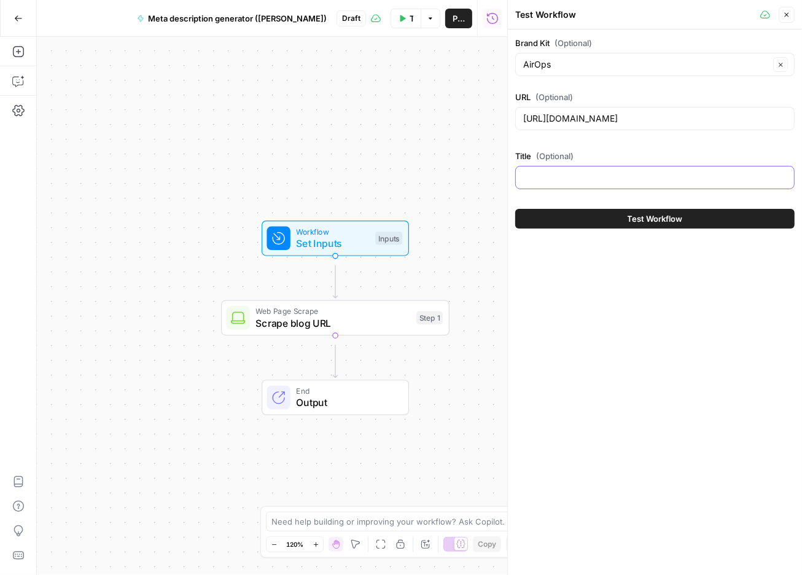
click at [559, 184] on input "Title (Optional)" at bounding box center [655, 177] width 264 height 12
type input "AI search"
click at [678, 225] on span "Test Workflow" at bounding box center [655, 219] width 55 height 12
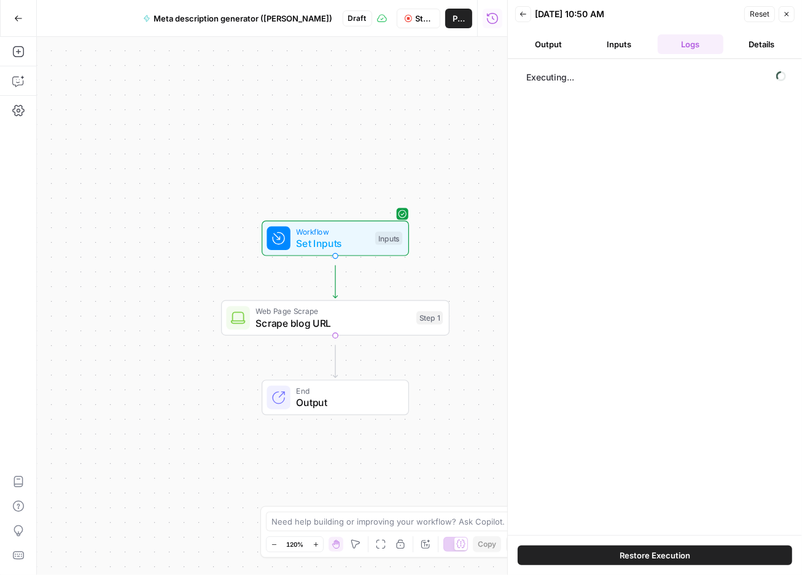
click at [620, 53] on button "Inputs" at bounding box center [620, 44] width 66 height 20
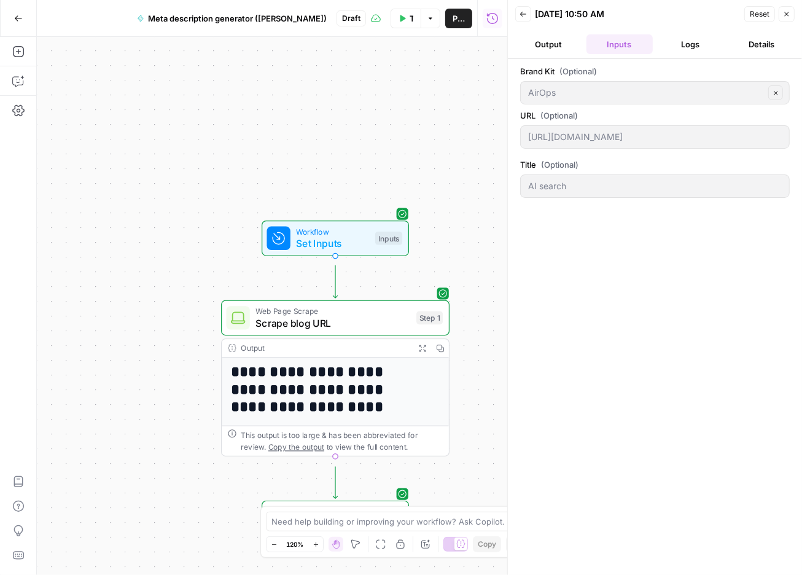
click at [688, 50] on button "Logs" at bounding box center [691, 44] width 66 height 20
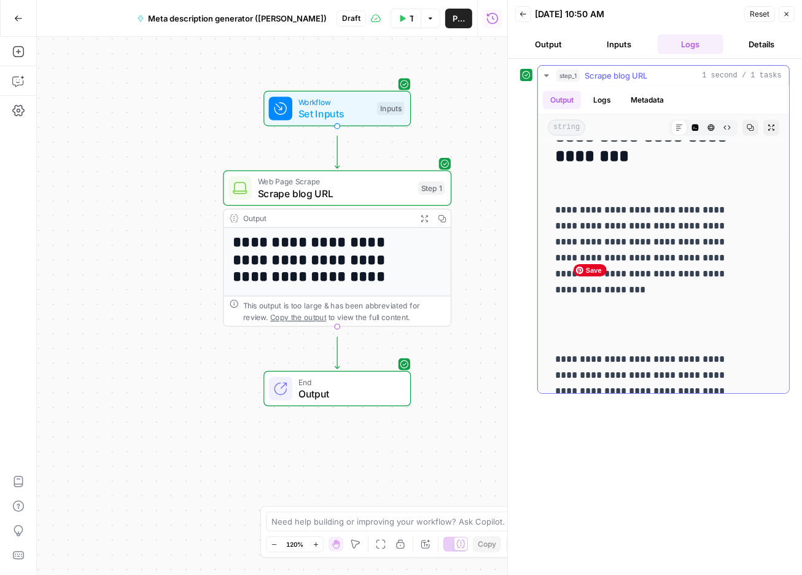
scroll to position [1113, 0]
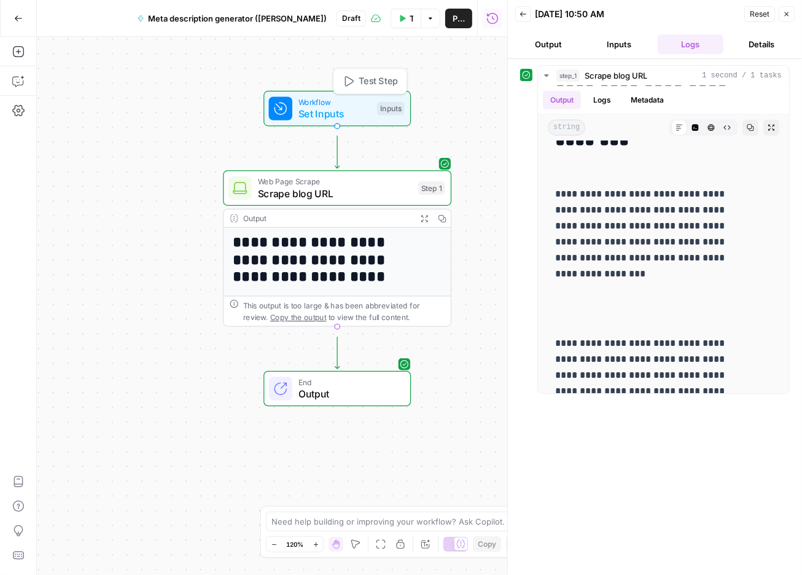
click at [377, 116] on div "Inputs" at bounding box center [390, 109] width 27 height 14
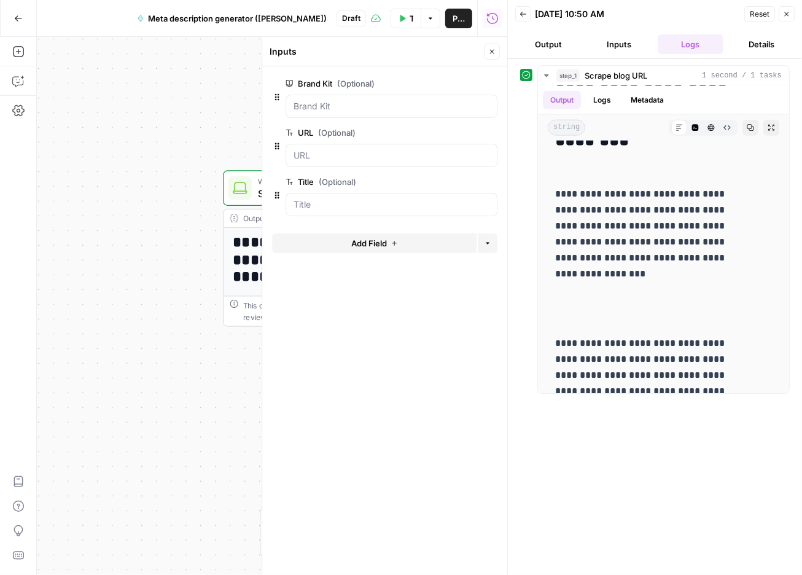
click at [468, 189] on button "edit field" at bounding box center [456, 181] width 47 height 15
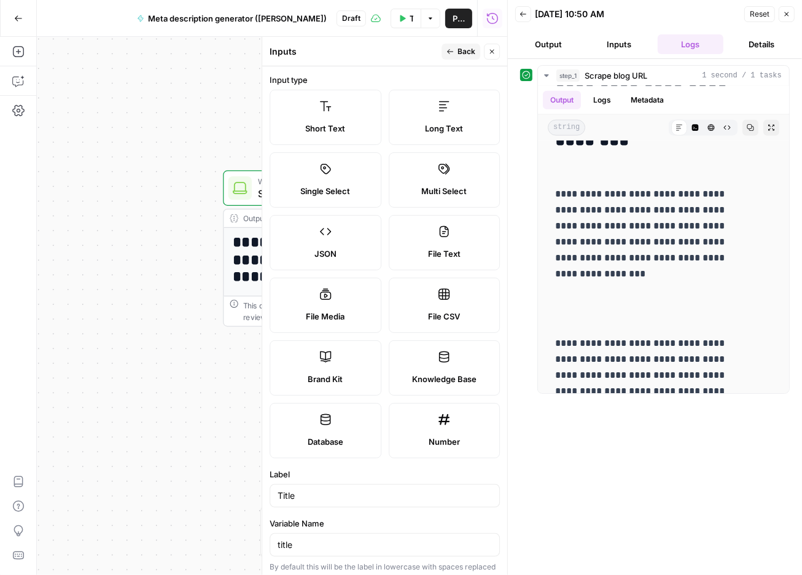
scroll to position [418, 0]
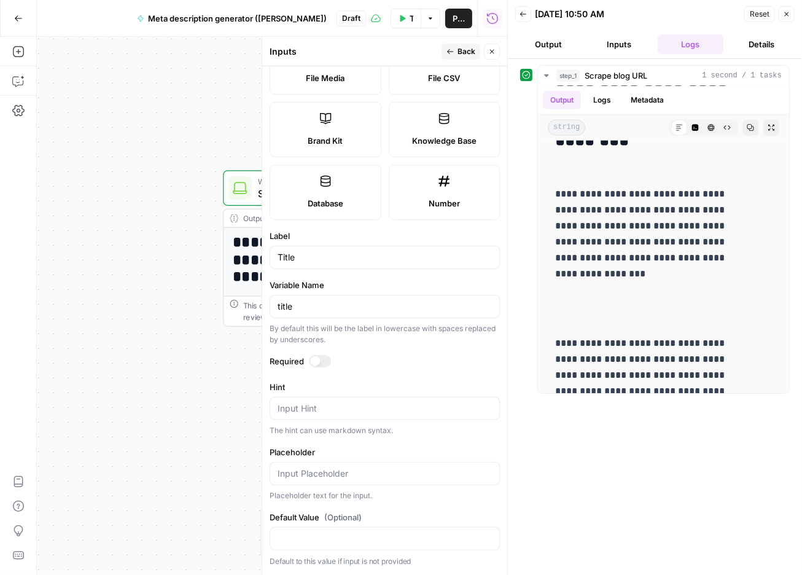
click at [314, 295] on div "title" at bounding box center [385, 306] width 230 height 23
click at [312, 251] on input "Title" at bounding box center [385, 257] width 214 height 12
type input "k"
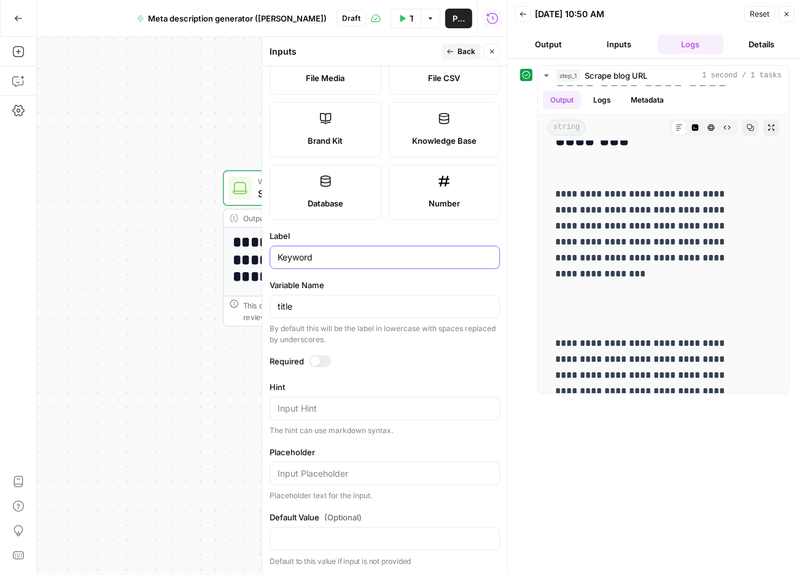
type input "Keyword"
click at [359, 295] on div "title" at bounding box center [385, 306] width 230 height 23
click at [323, 300] on input "title" at bounding box center [385, 306] width 214 height 12
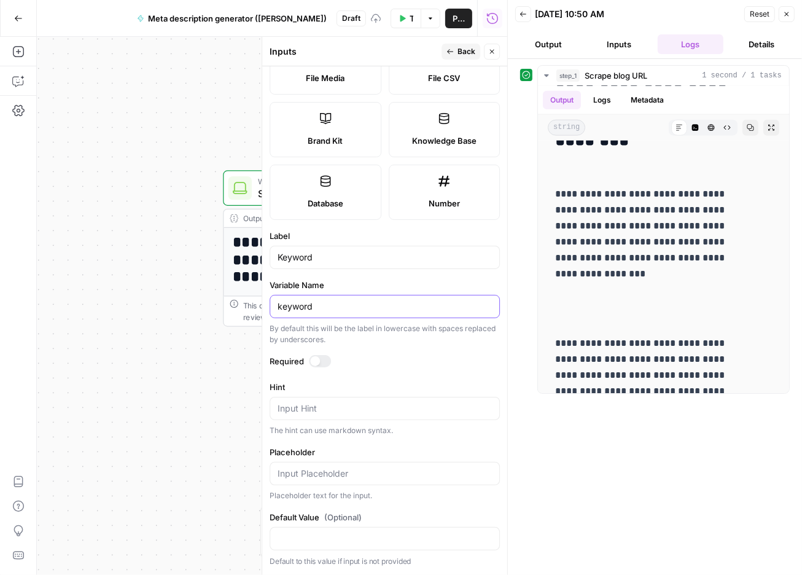
type input "keyword"
click at [342, 402] on textarea "Hint" at bounding box center [385, 408] width 214 height 12
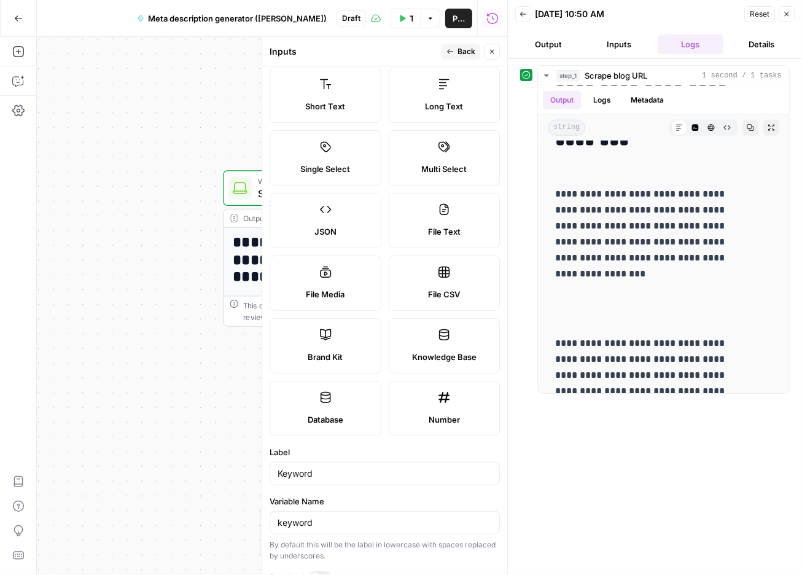
scroll to position [0, 0]
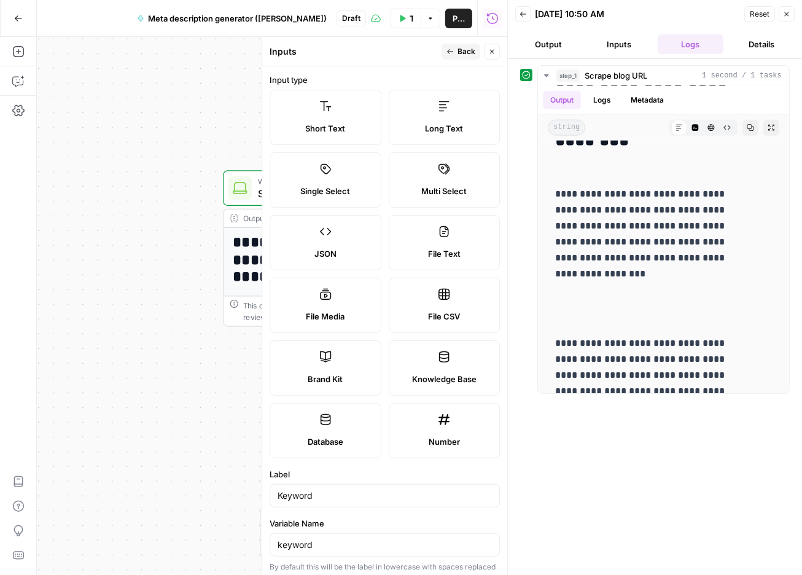
click at [443, 54] on button "Back" at bounding box center [461, 52] width 39 height 16
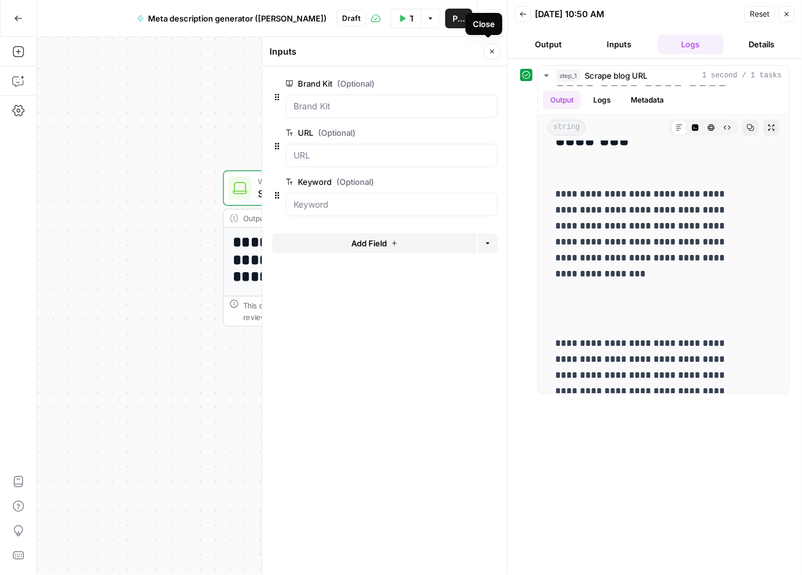
click at [495, 52] on span "Close" at bounding box center [495, 52] width 1 height 1
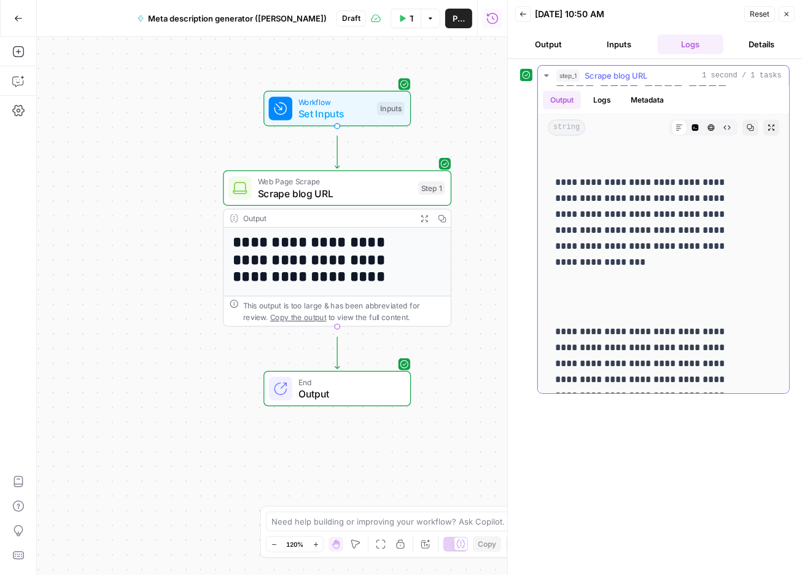
scroll to position [1134, 0]
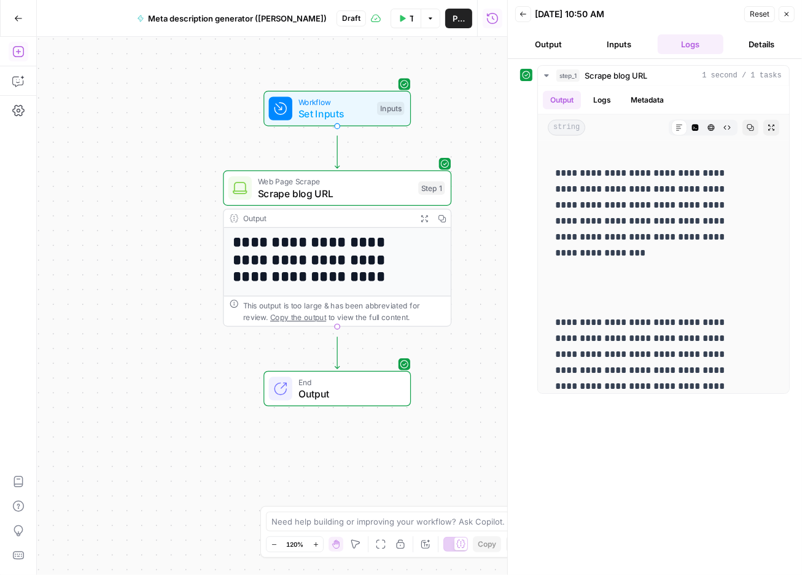
click at [23, 54] on icon "button" at bounding box center [18, 51] width 12 height 12
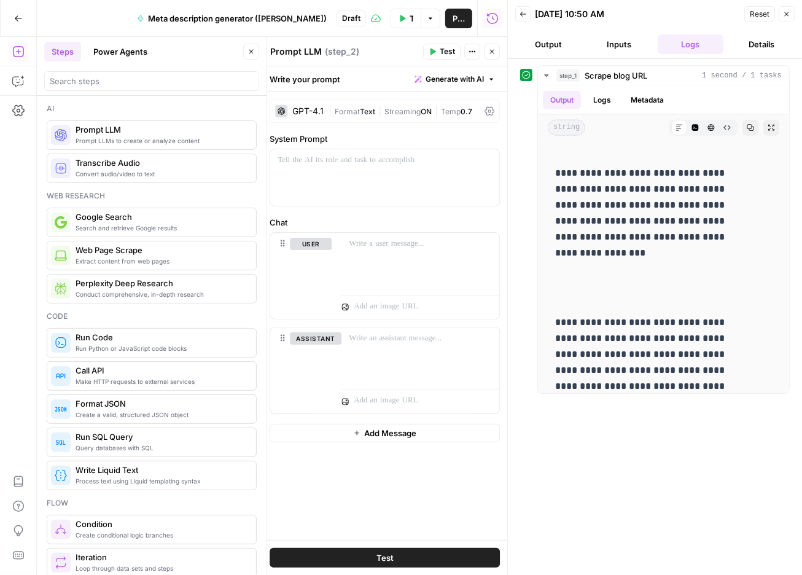
scroll to position [0, 0]
click at [382, 192] on div at bounding box center [384, 177] width 229 height 57
click at [323, 116] on div "GPT-4.1" at bounding box center [307, 111] width 31 height 9
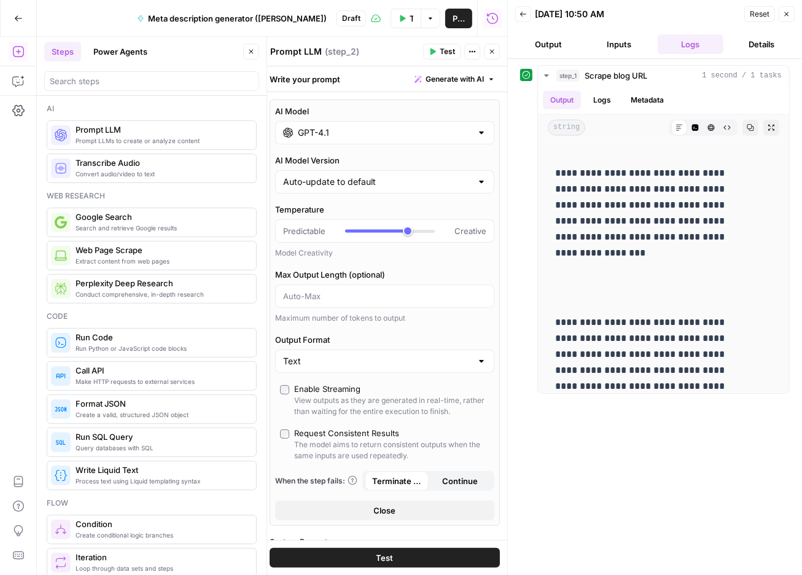
click at [340, 144] on div "GPT-4.1" at bounding box center [384, 132] width 219 height 23
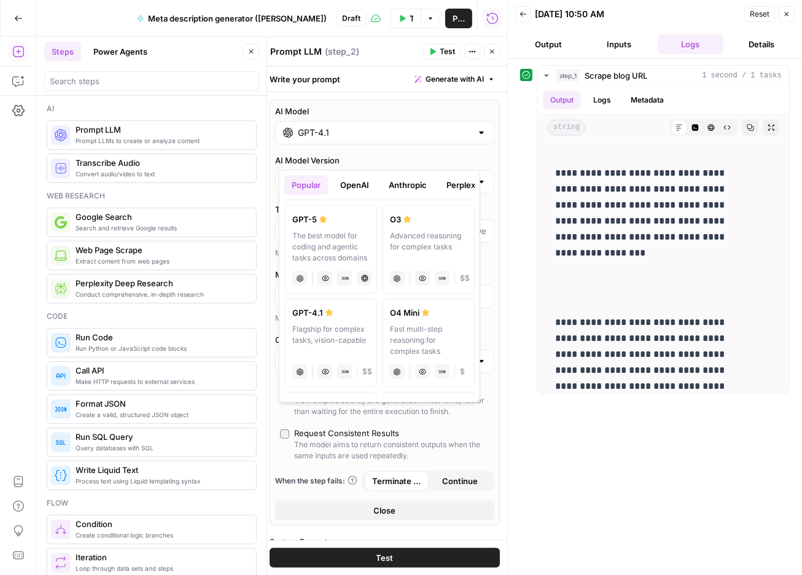
click at [324, 261] on div "The best model for coding and agentic tasks across domains" at bounding box center [330, 246] width 77 height 33
type input "GPT-5"
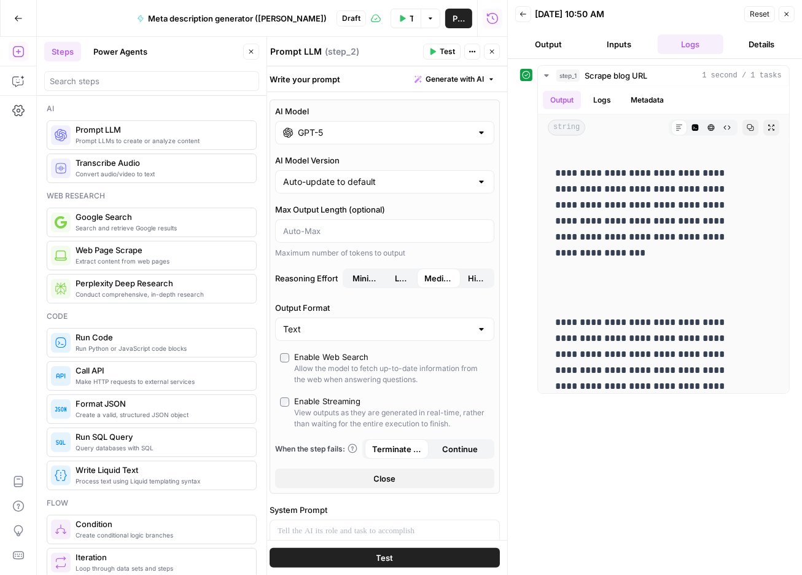
click at [399, 139] on input "GPT-5" at bounding box center [385, 133] width 174 height 12
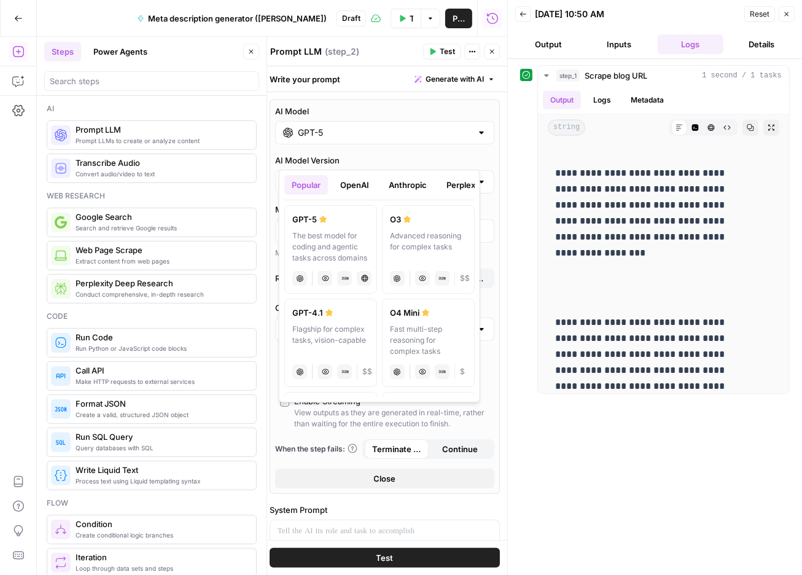
click at [477, 139] on div at bounding box center [482, 133] width 10 height 12
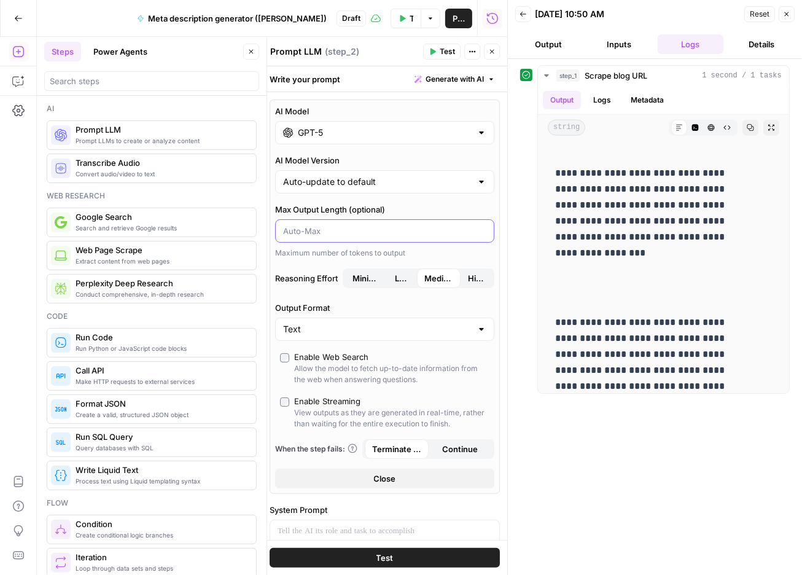
click at [414, 237] on input "Max Output Length (optional)" at bounding box center [384, 231] width 203 height 12
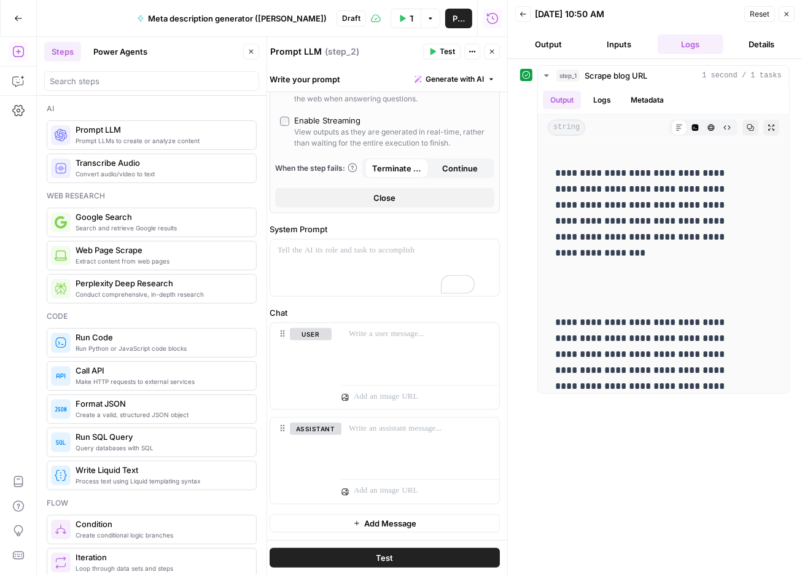
scroll to position [302, 0]
click at [374, 204] on span "Close" at bounding box center [385, 198] width 22 height 12
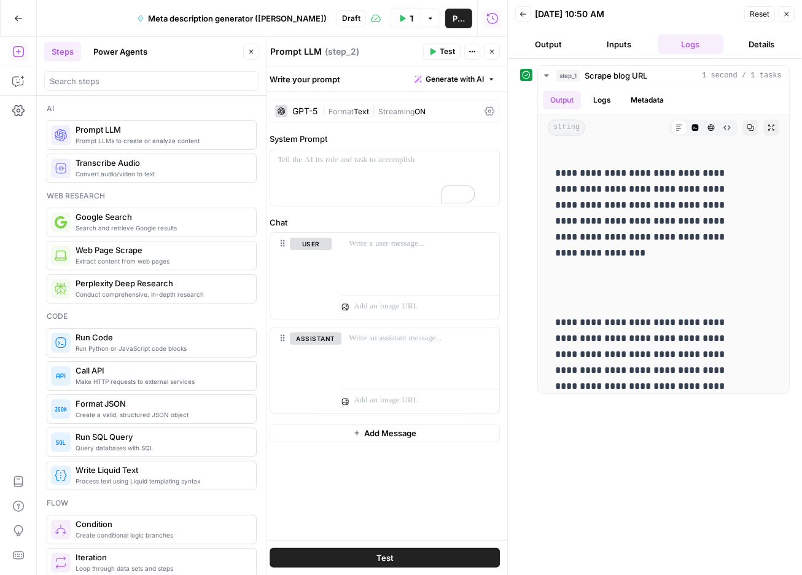
scroll to position [0, 0]
click at [387, 206] on div at bounding box center [384, 177] width 229 height 57
click at [781, 12] on button "Close" at bounding box center [787, 14] width 16 height 16
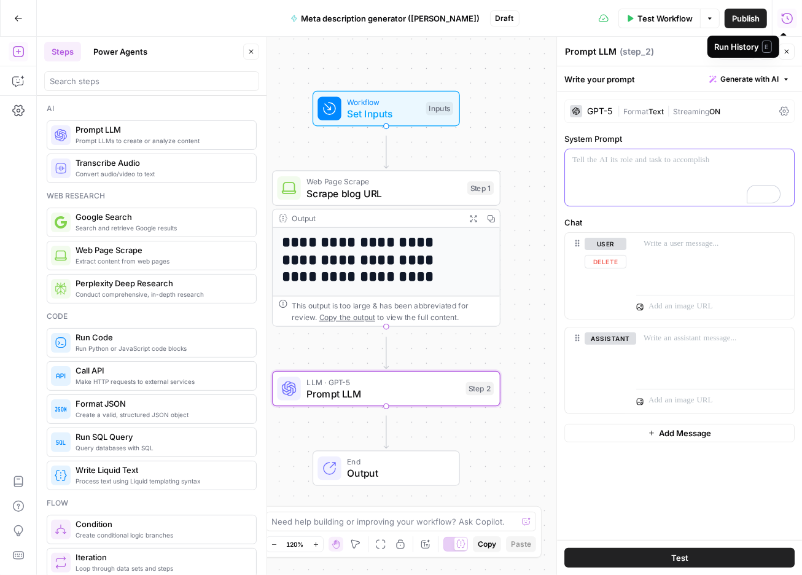
click at [652, 195] on div at bounding box center [679, 177] width 229 height 57
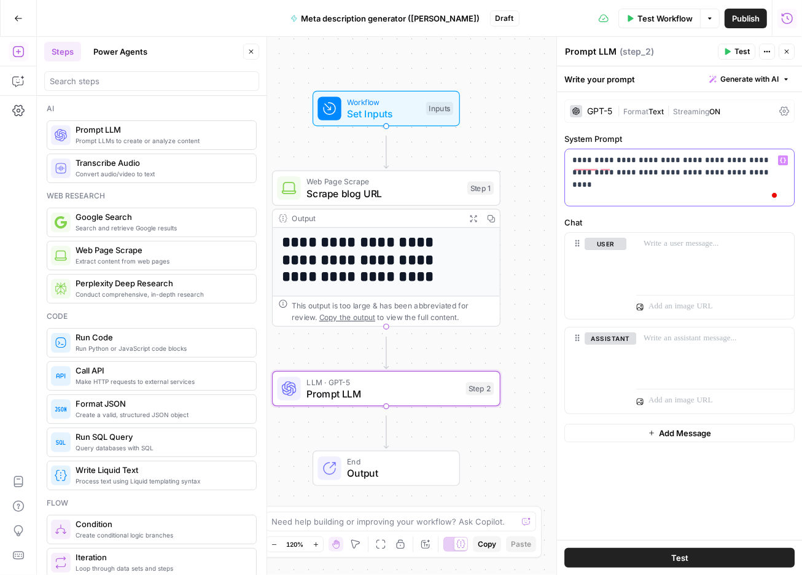
click at [601, 187] on p "**********" at bounding box center [676, 177] width 206 height 46
click at [683, 289] on div at bounding box center [716, 261] width 158 height 57
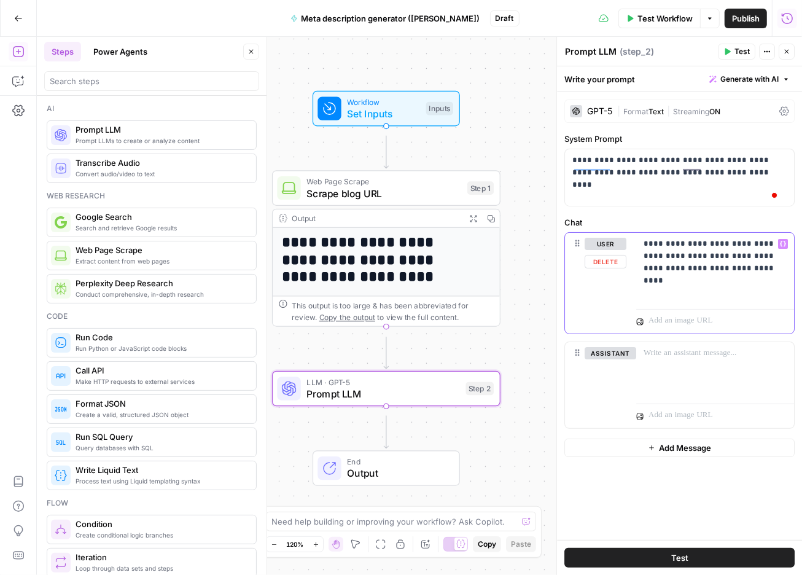
click at [786, 245] on span "Variables Menu" at bounding box center [786, 244] width 1 height 1
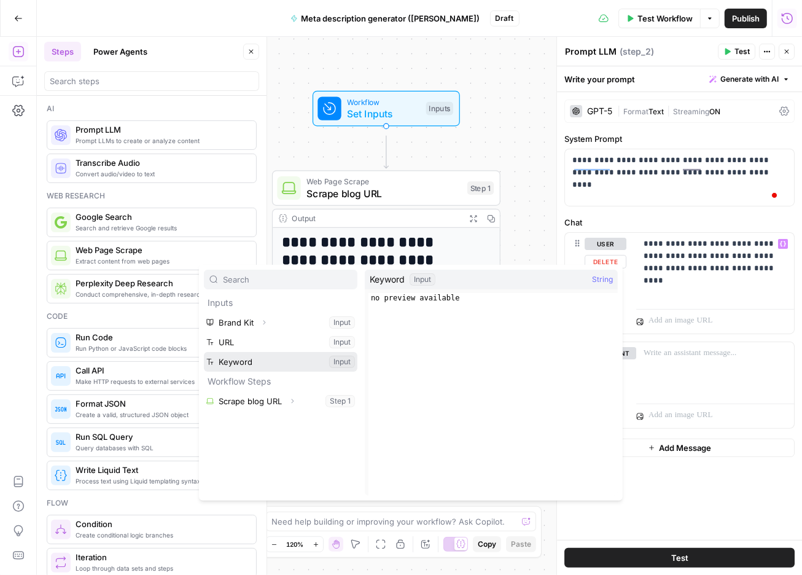
click at [257, 372] on button "Select variable Keyword" at bounding box center [281, 362] width 154 height 20
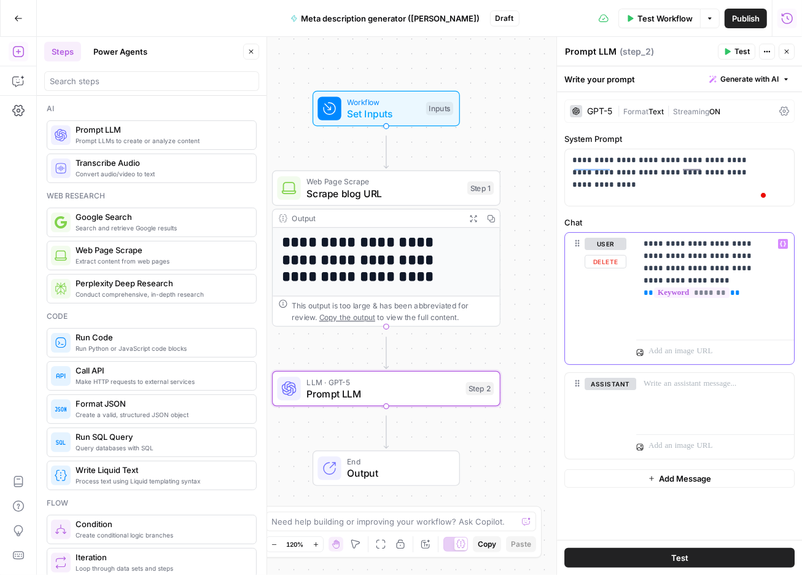
click at [697, 330] on p "**********" at bounding box center [705, 284] width 122 height 92
click at [693, 330] on p "**********" at bounding box center [705, 284] width 122 height 92
click at [766, 330] on p "**********" at bounding box center [705, 284] width 122 height 92
click at [705, 330] on p "**********" at bounding box center [705, 284] width 122 height 92
click at [776, 335] on div "**********" at bounding box center [716, 284] width 158 height 102
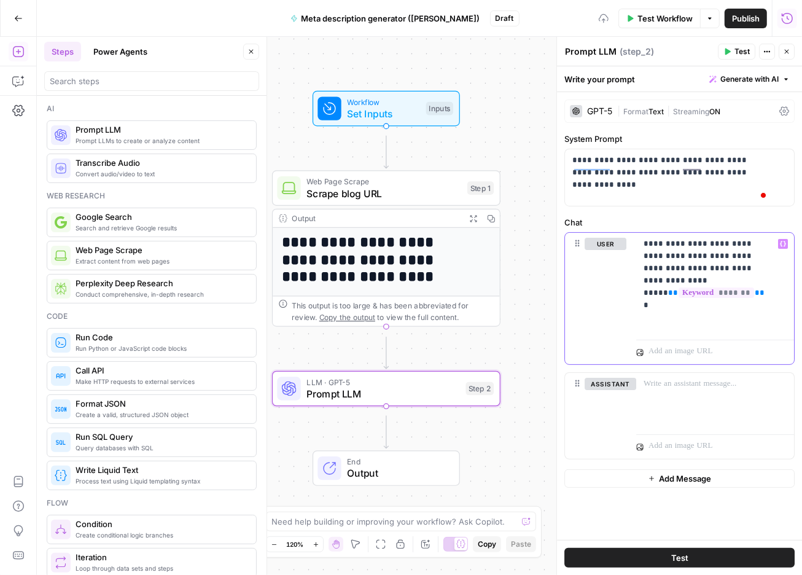
click at [766, 330] on p "**********" at bounding box center [705, 284] width 122 height 92
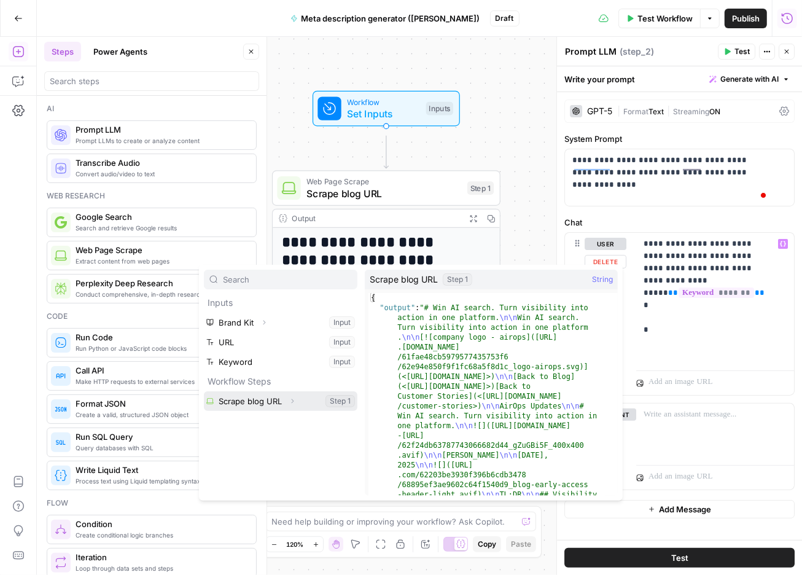
click at [280, 411] on button "Select variable Scrape blog URL" at bounding box center [281, 401] width 154 height 20
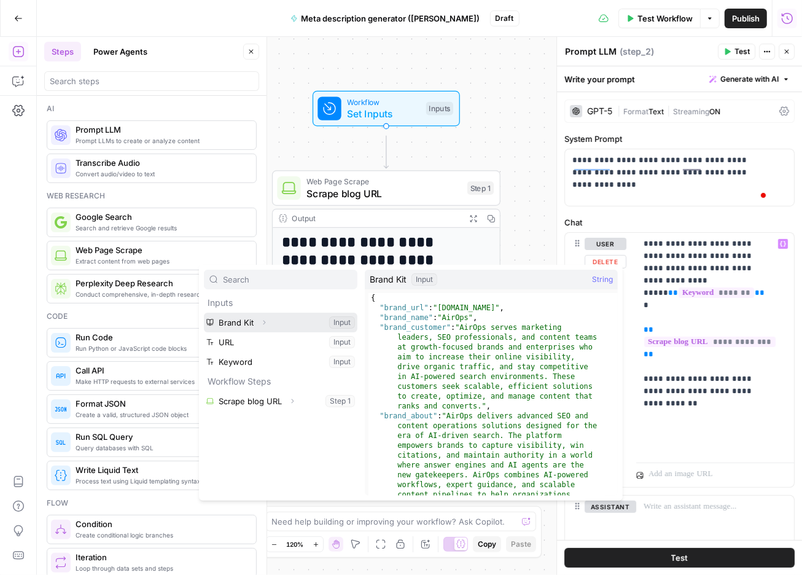
click at [262, 332] on button "Select variable Brand Kit" at bounding box center [281, 323] width 154 height 20
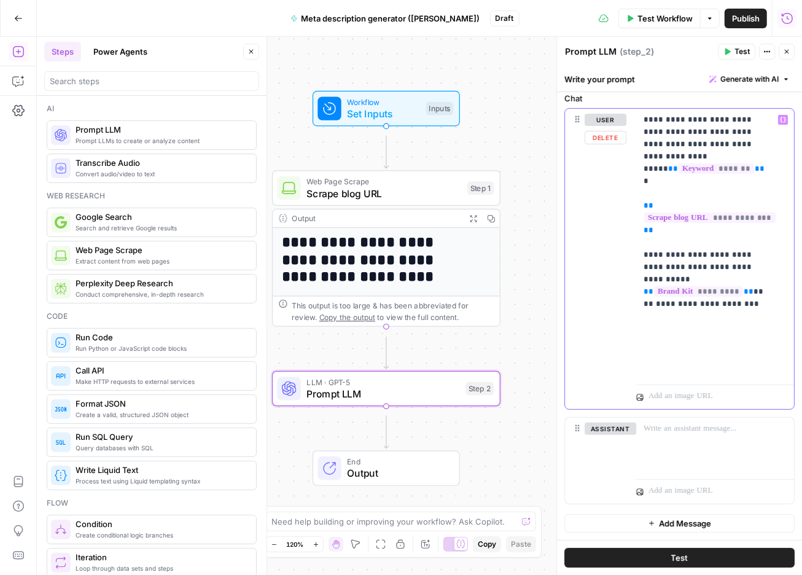
scroll to position [197, 0]
click at [249, 55] on icon "button" at bounding box center [251, 51] width 7 height 7
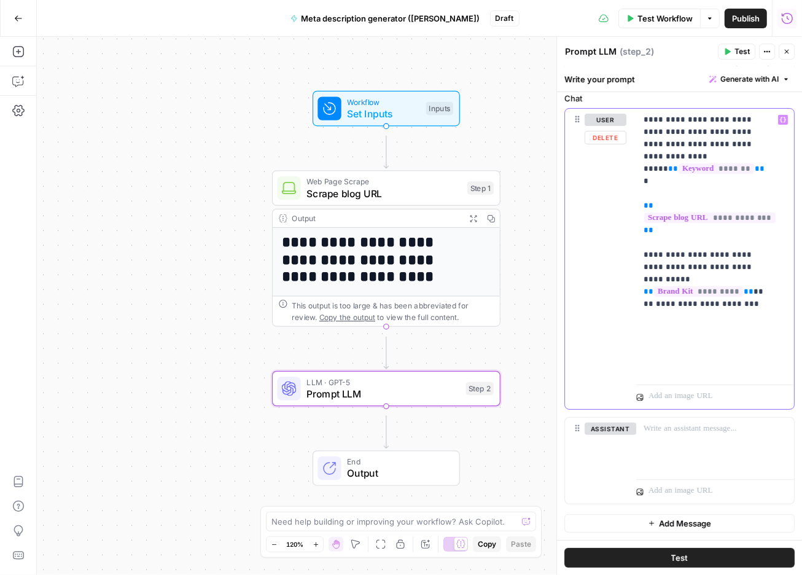
click at [702, 326] on p "**********" at bounding box center [705, 244] width 122 height 261
click at [707, 313] on p "**********" at bounding box center [705, 244] width 122 height 261
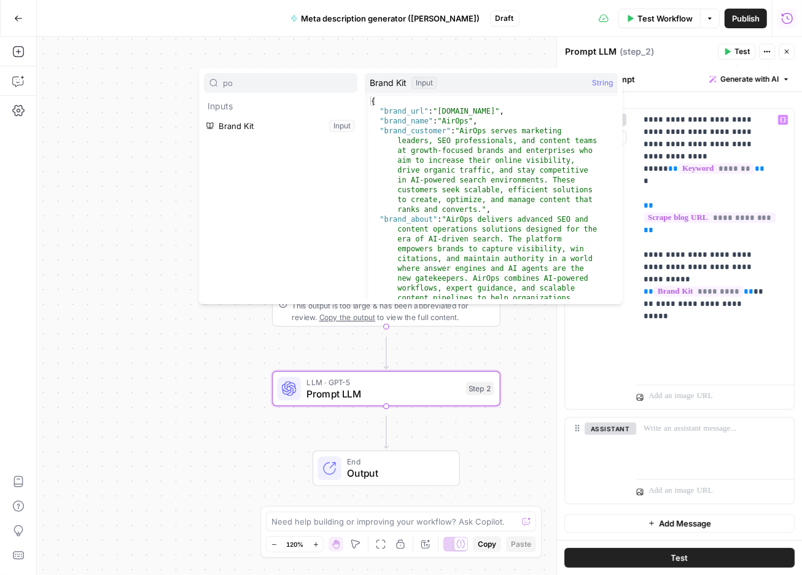
type input "p"
type input "brand"
click at [245, 136] on button "Select variable Brand Kit" at bounding box center [281, 126] width 154 height 20
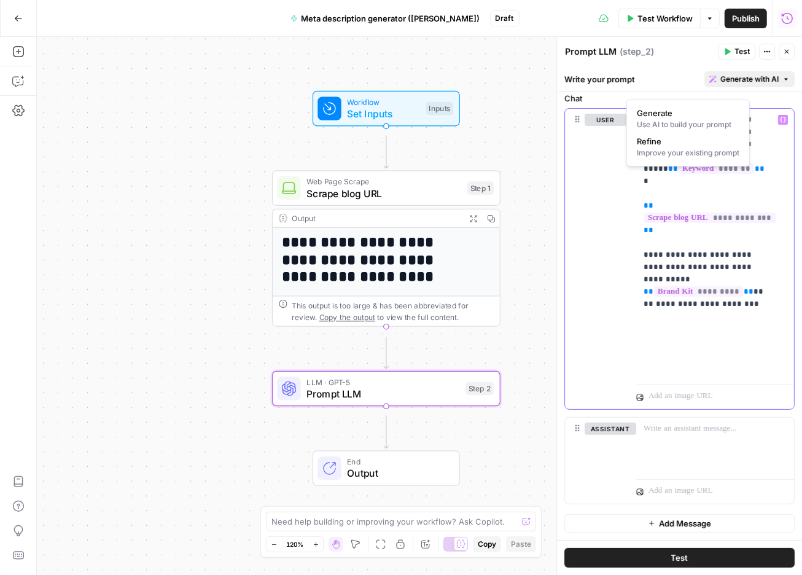
click at [721, 85] on span "Generate with AI" at bounding box center [750, 79] width 58 height 11
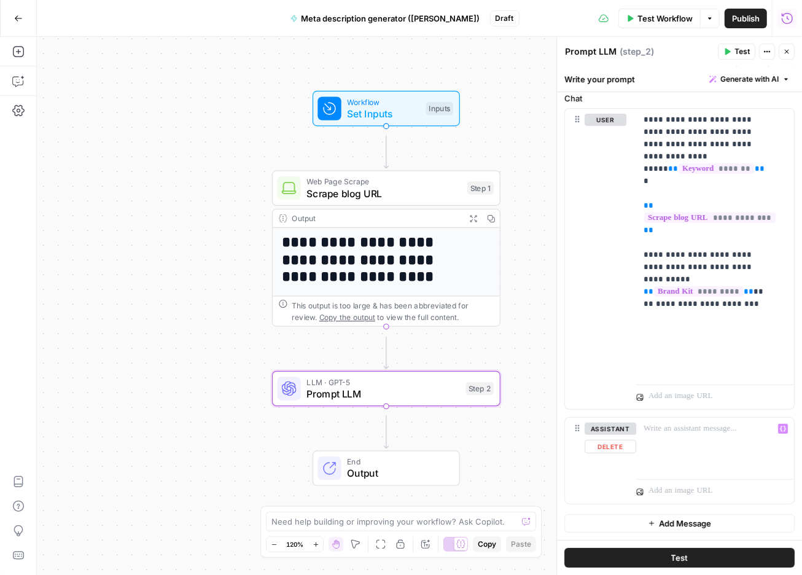
click at [767, 53] on icon "button" at bounding box center [768, 52] width 2 height 2
click at [764, 54] on icon "button" at bounding box center [767, 51] width 7 height 7
click at [688, 423] on p at bounding box center [715, 429] width 143 height 12
click at [689, 551] on button "Test" at bounding box center [680, 558] width 230 height 20
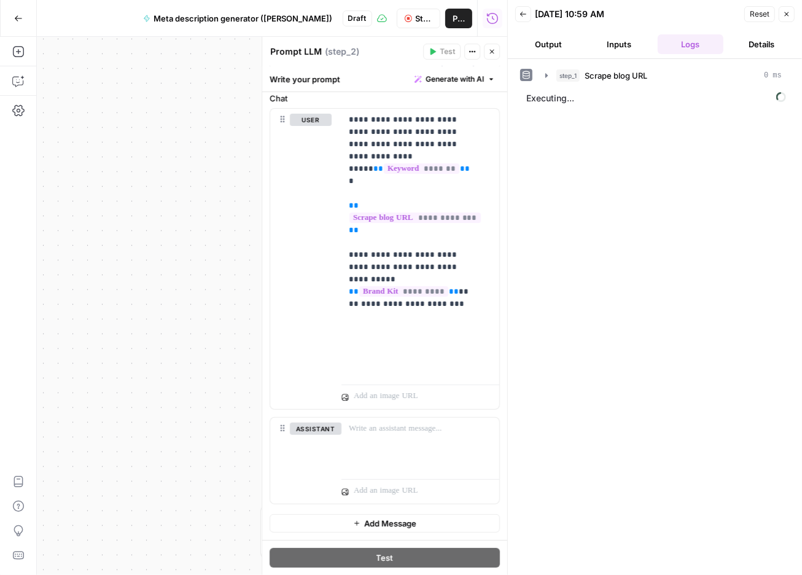
click at [322, 58] on textarea "Prompt LLM" at bounding box center [296, 51] width 52 height 12
type textarea "Prompt LLM to write a meta description"
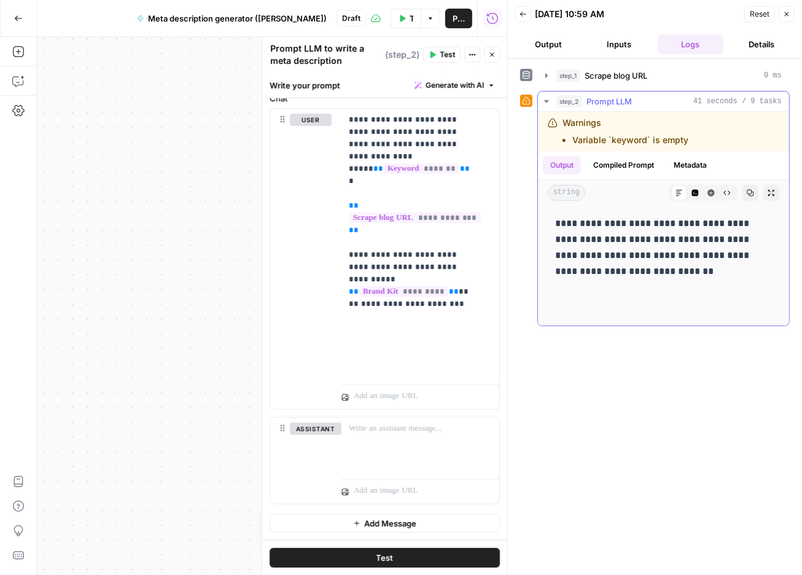
drag, startPoint x: 568, startPoint y: 278, endPoint x: 762, endPoint y: 357, distance: 209.1
click at [753, 316] on p "**********" at bounding box center [653, 266] width 197 height 100
copy p "**********"
click at [644, 174] on button "Compiled Prompt" at bounding box center [624, 165] width 76 height 18
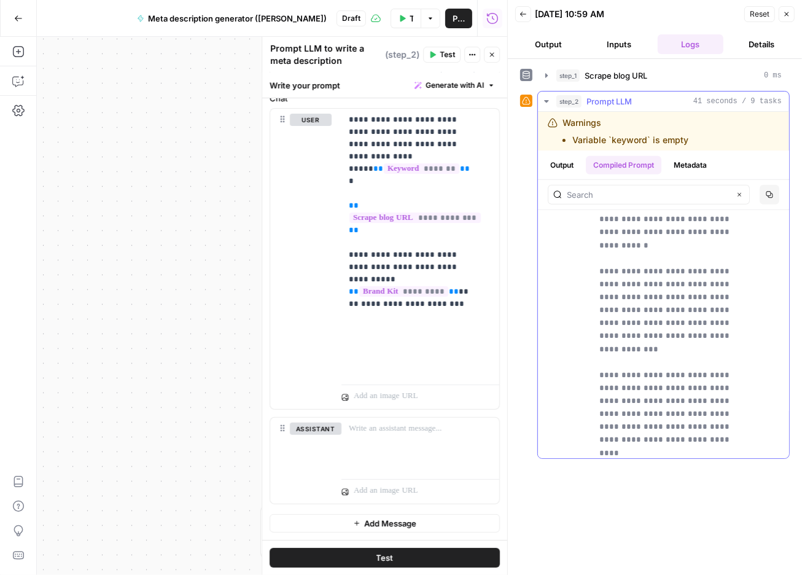
scroll to position [683, 0]
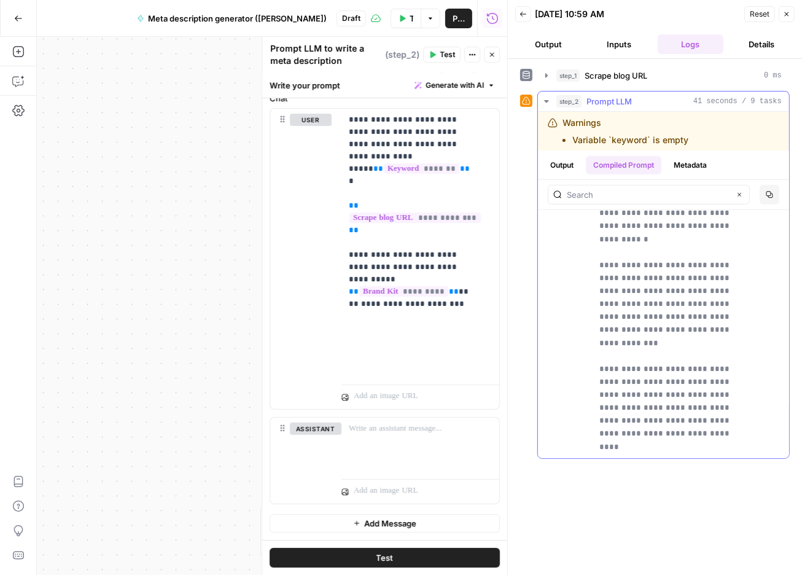
click at [667, 174] on button "Metadata" at bounding box center [691, 165] width 48 height 18
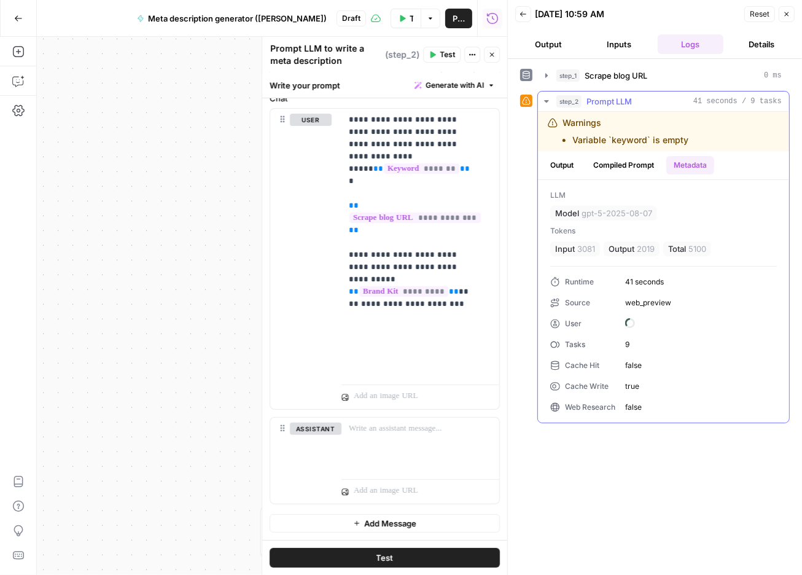
scroll to position [84, 0]
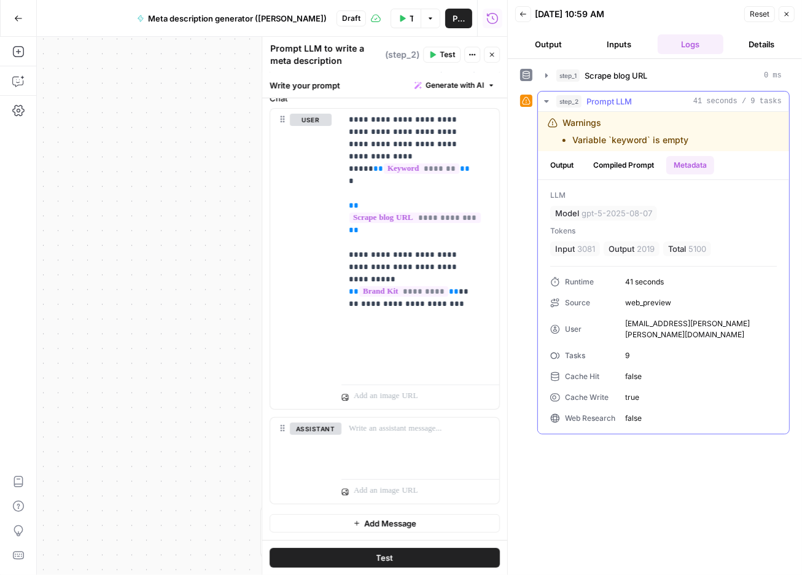
click at [643, 174] on button "Compiled Prompt" at bounding box center [624, 165] width 76 height 18
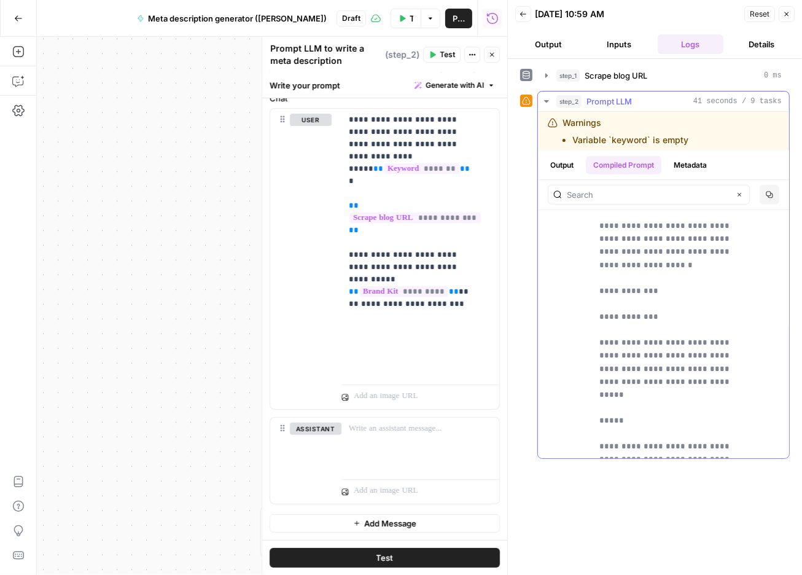
scroll to position [0, 0]
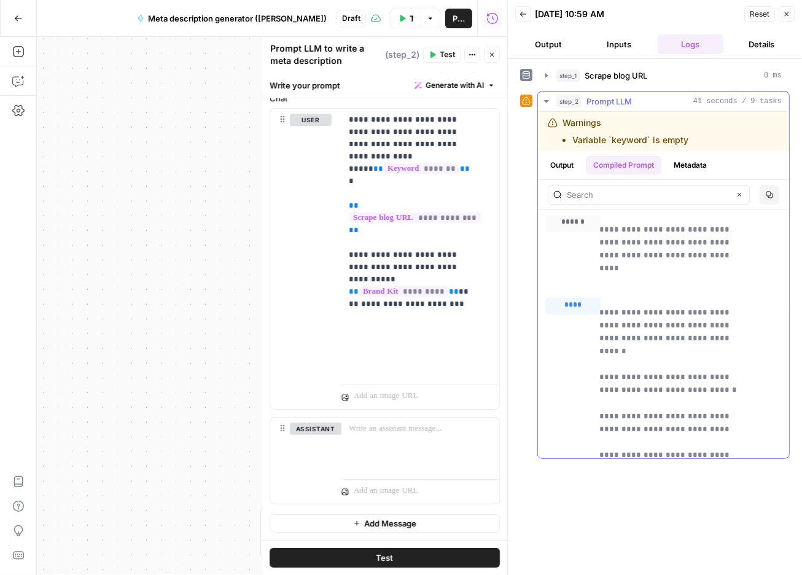
click at [552, 106] on icon "button" at bounding box center [547, 101] width 10 height 10
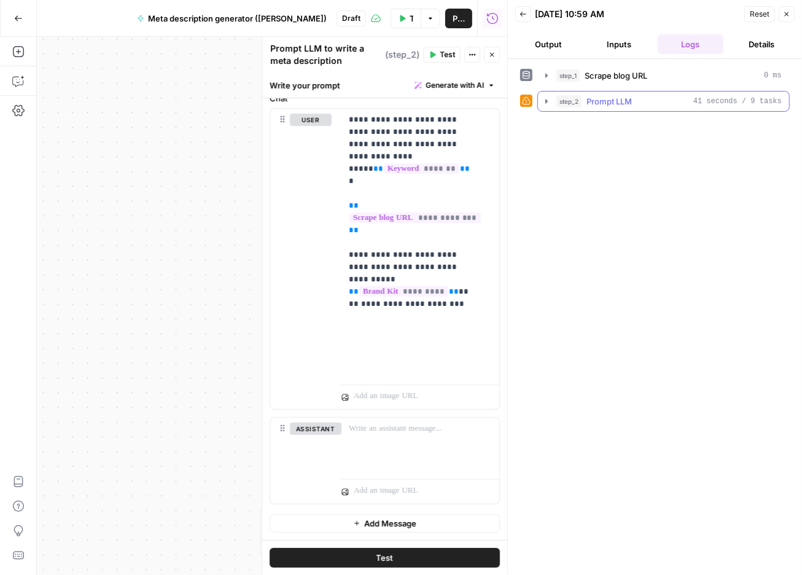
click at [552, 106] on icon "button" at bounding box center [547, 101] width 10 height 10
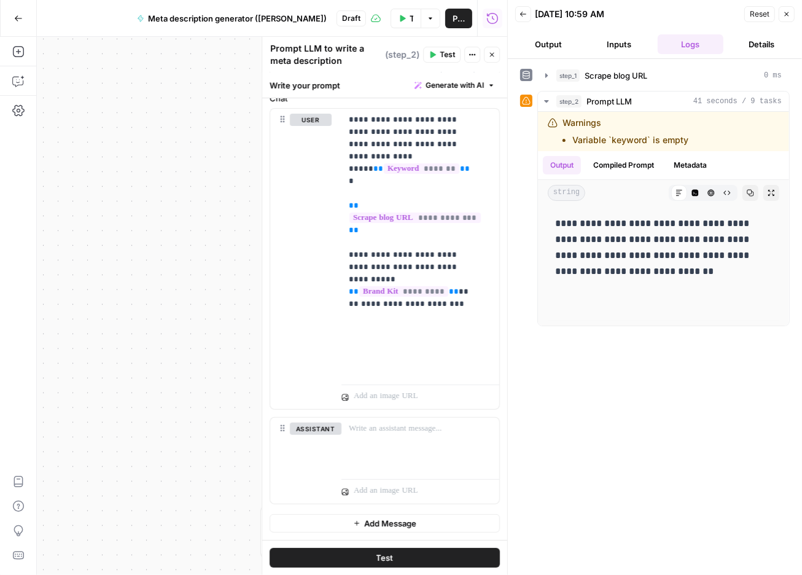
click at [785, 17] on icon "button" at bounding box center [787, 14] width 4 height 4
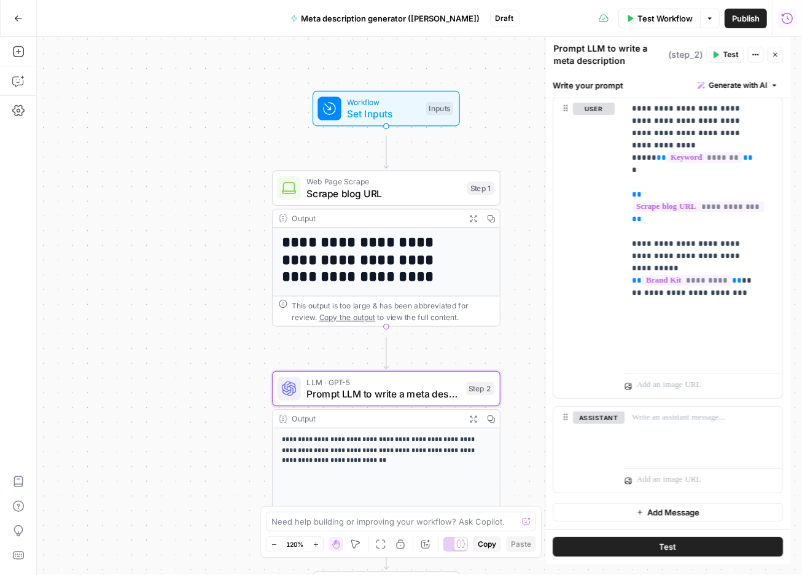
click at [700, 20] on button "Options" at bounding box center [710, 19] width 20 height 20
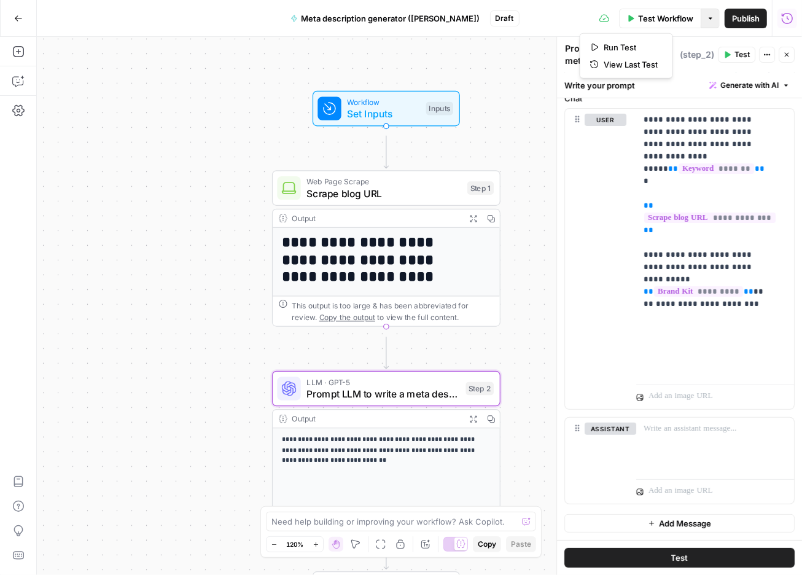
click at [739, 21] on span "Publish" at bounding box center [746, 18] width 28 height 12
